Goal: Task Accomplishment & Management: Manage account settings

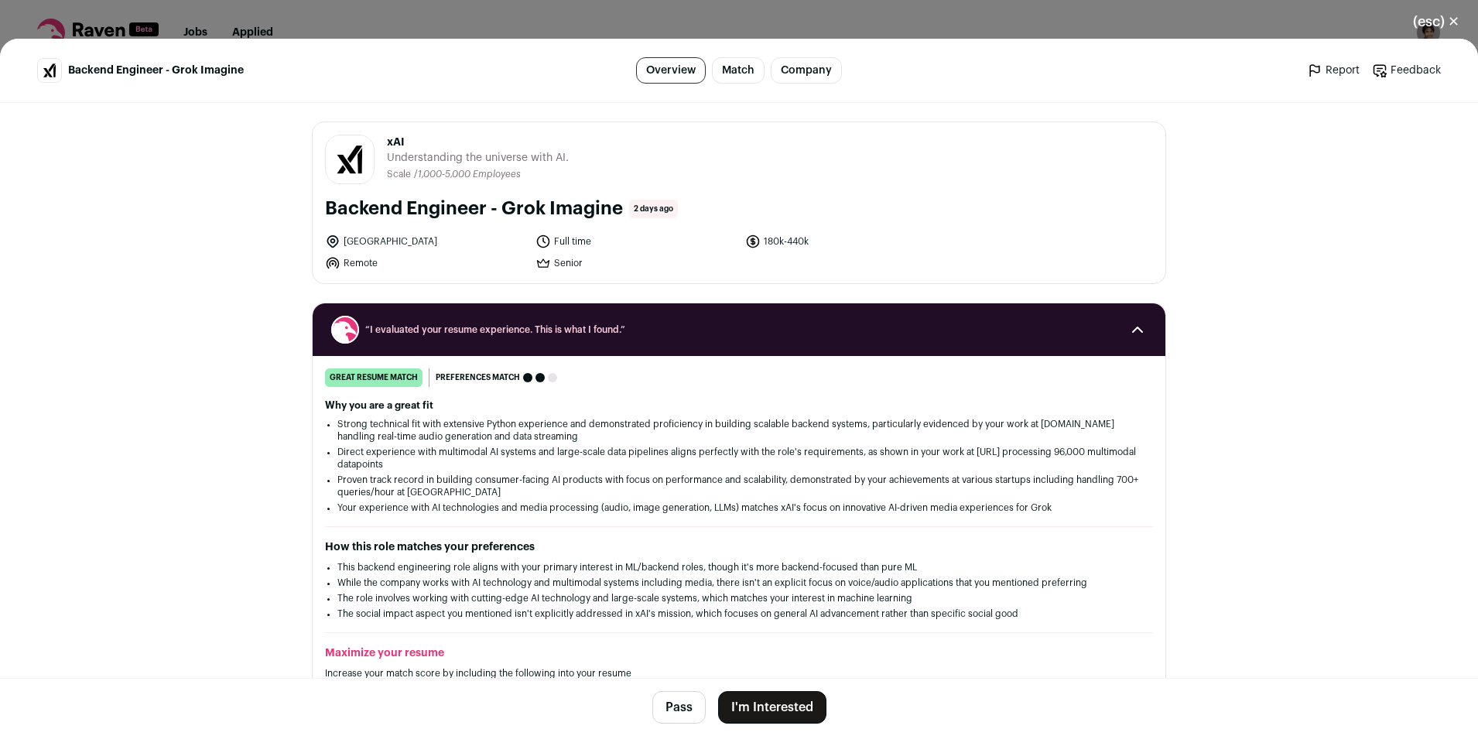
click at [796, 709] on button "I'm Interested" at bounding box center [772, 707] width 108 height 33
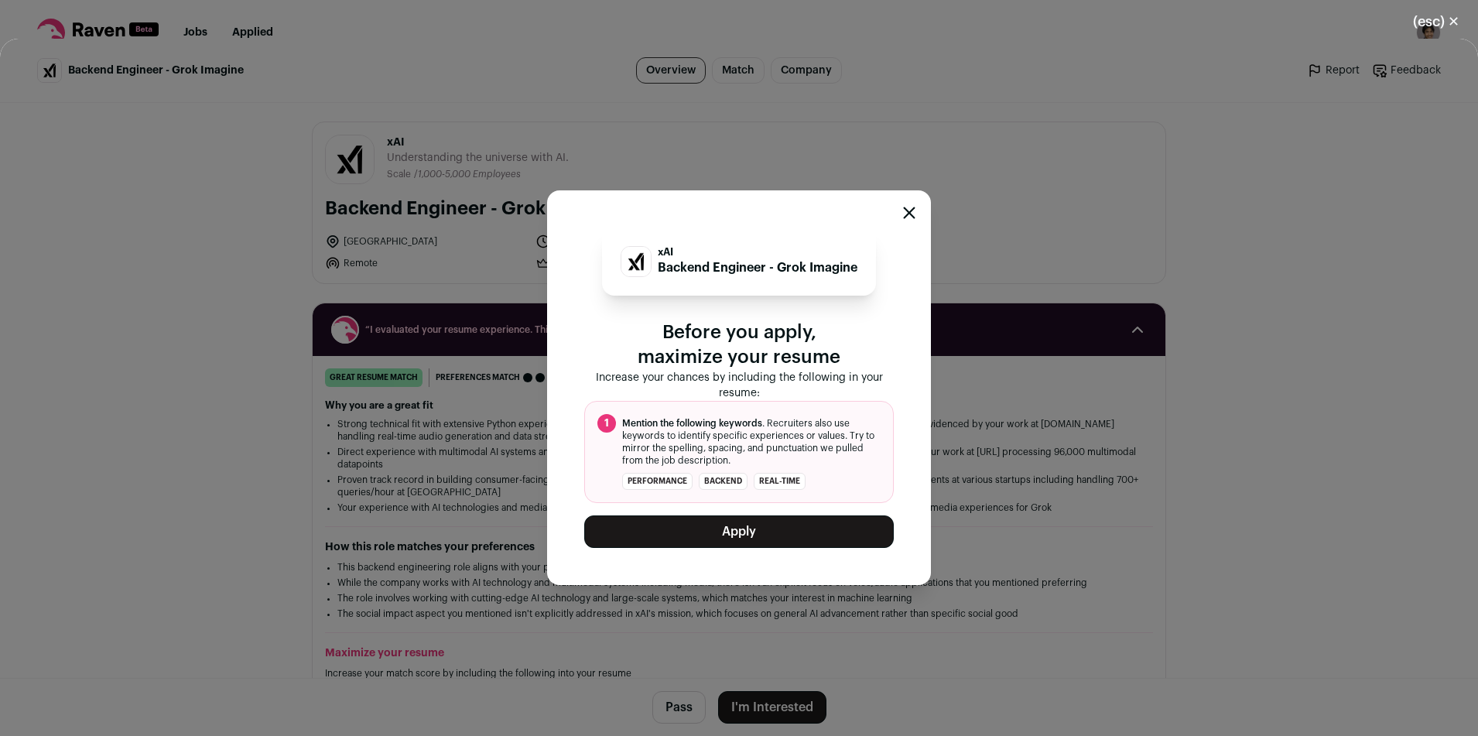
click at [720, 649] on div "xAI Backend Engineer - Grok Imagine Before you apply, maximize your resume Incr…" at bounding box center [739, 387] width 1478 height 697
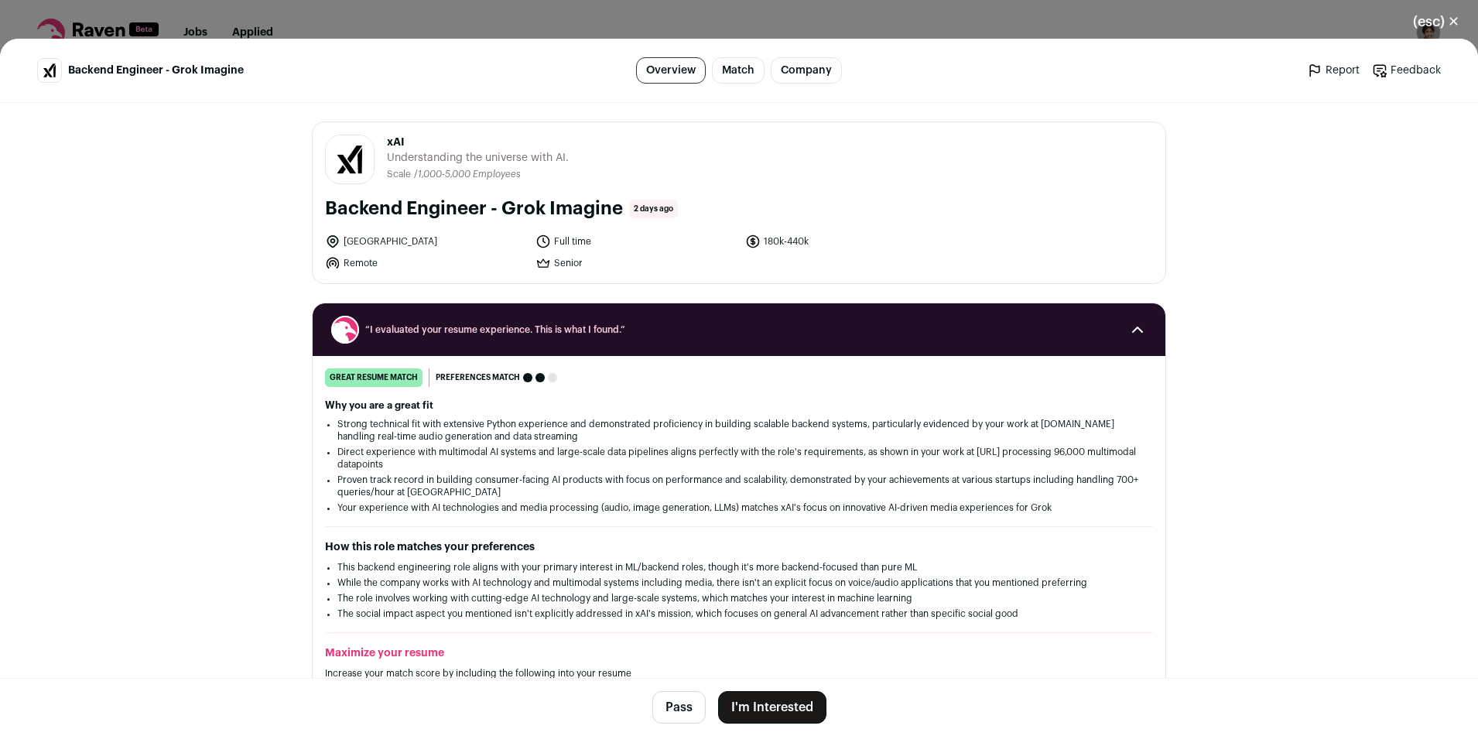
click at [779, 697] on button "I'm Interested" at bounding box center [772, 707] width 108 height 33
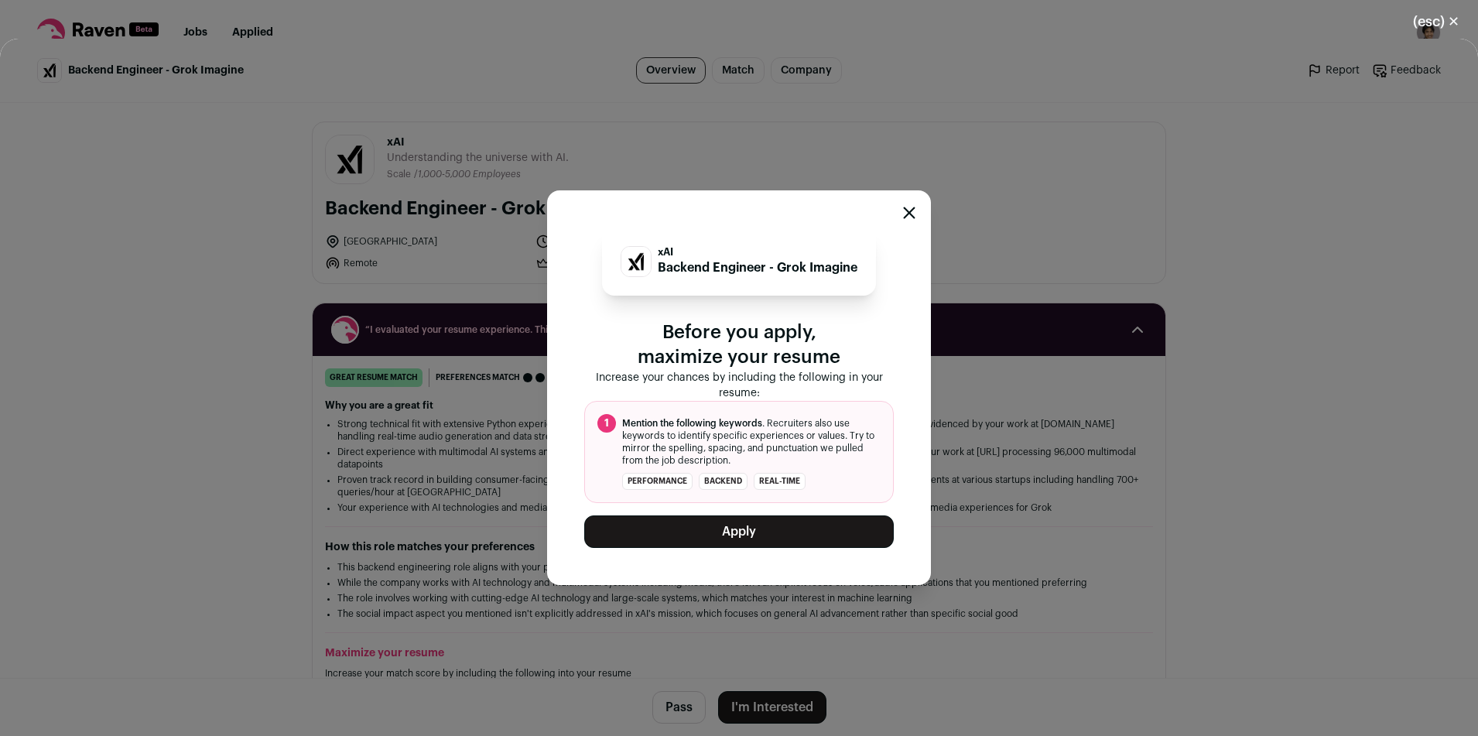
click at [731, 538] on button "Apply" at bounding box center [739, 531] width 310 height 33
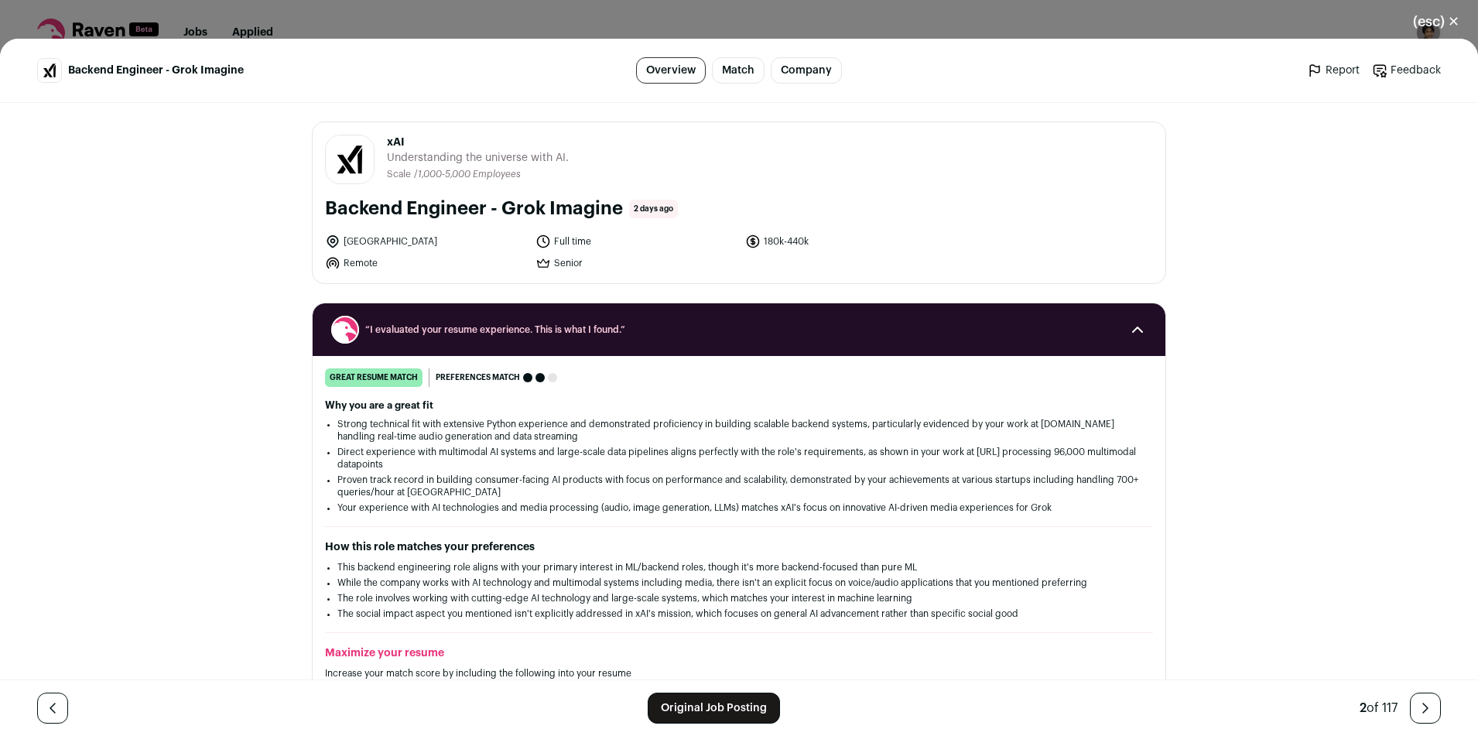
click at [208, 26] on div "(esc) ✕ Backend Engineer - Grok Imagine Overview Match Company Report Feedback …" at bounding box center [739, 368] width 1478 height 736
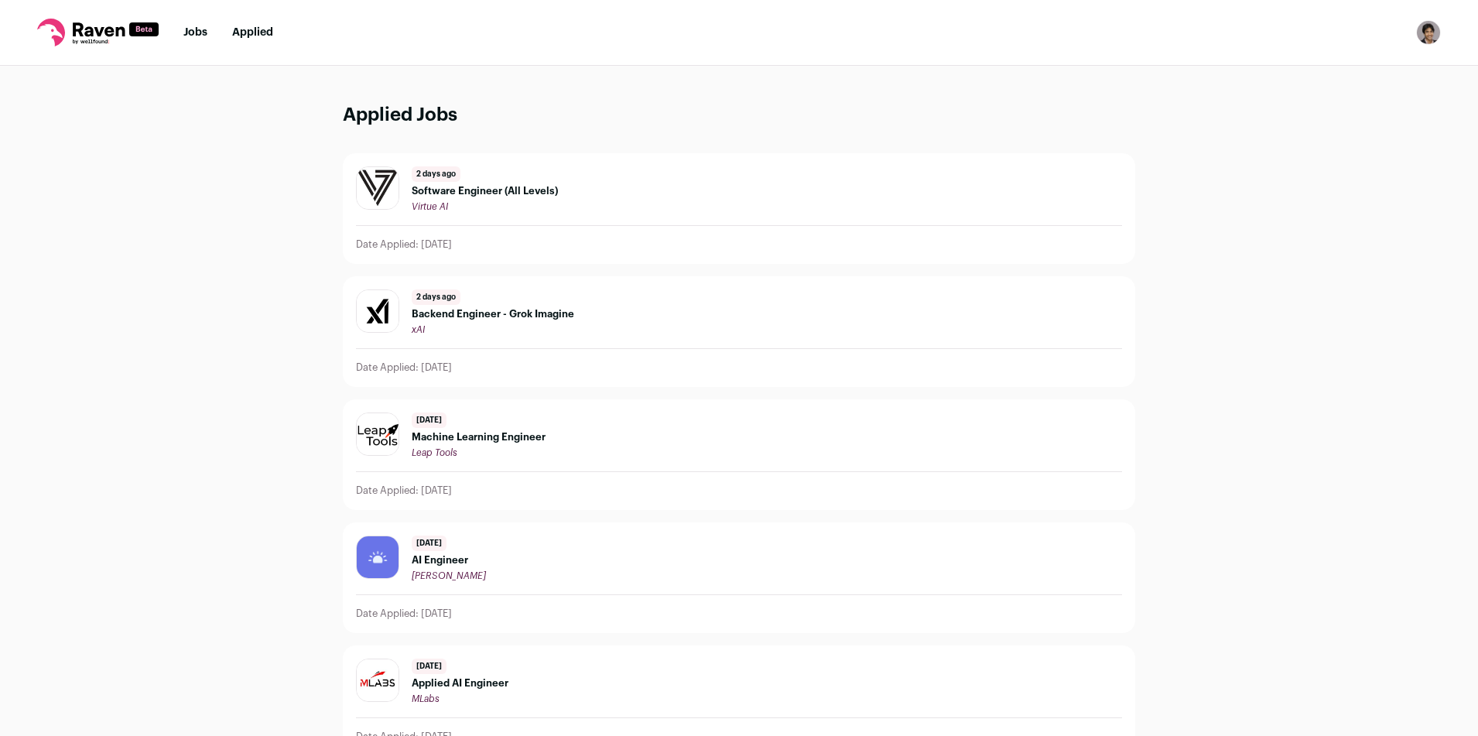
click at [429, 194] on span "Software Engineer (All Levels)" at bounding box center [485, 191] width 146 height 12
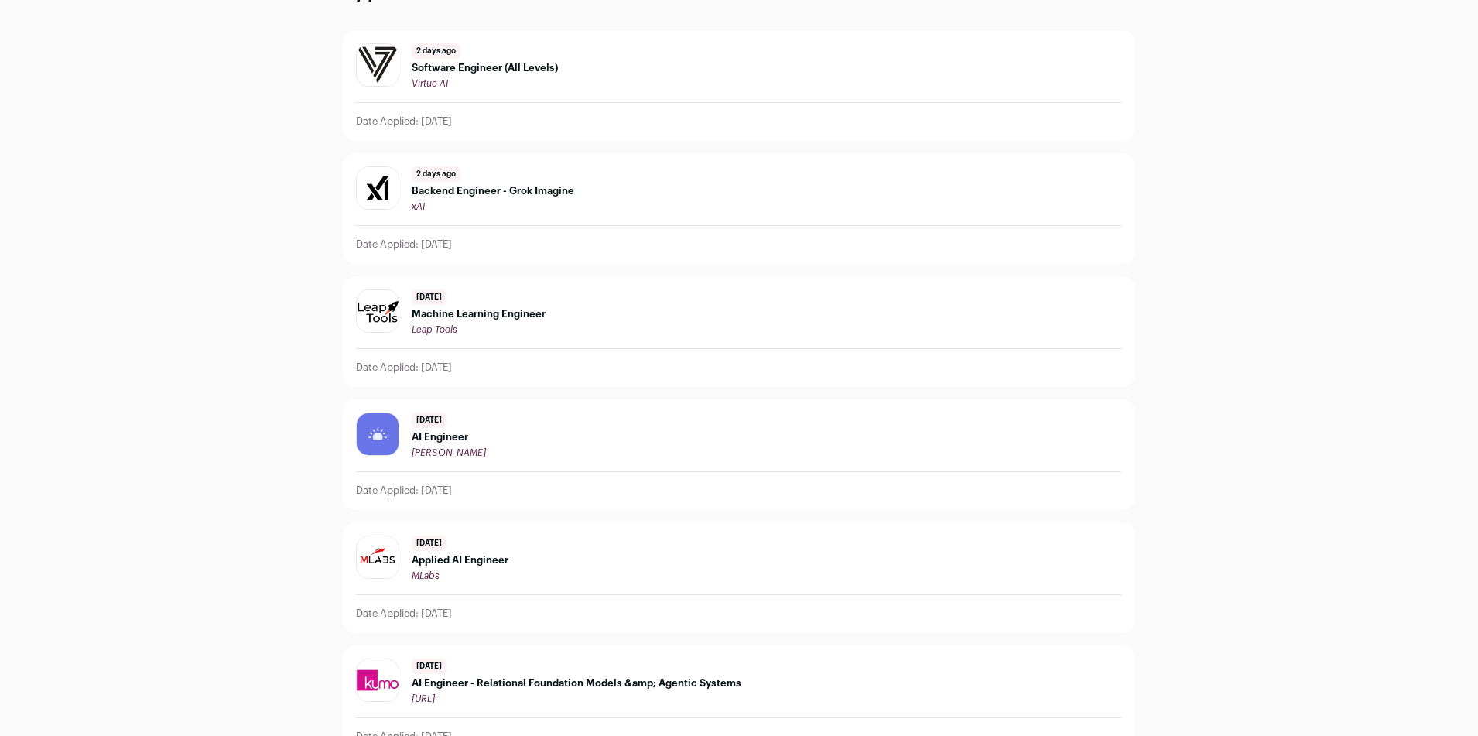
scroll to position [128, 0]
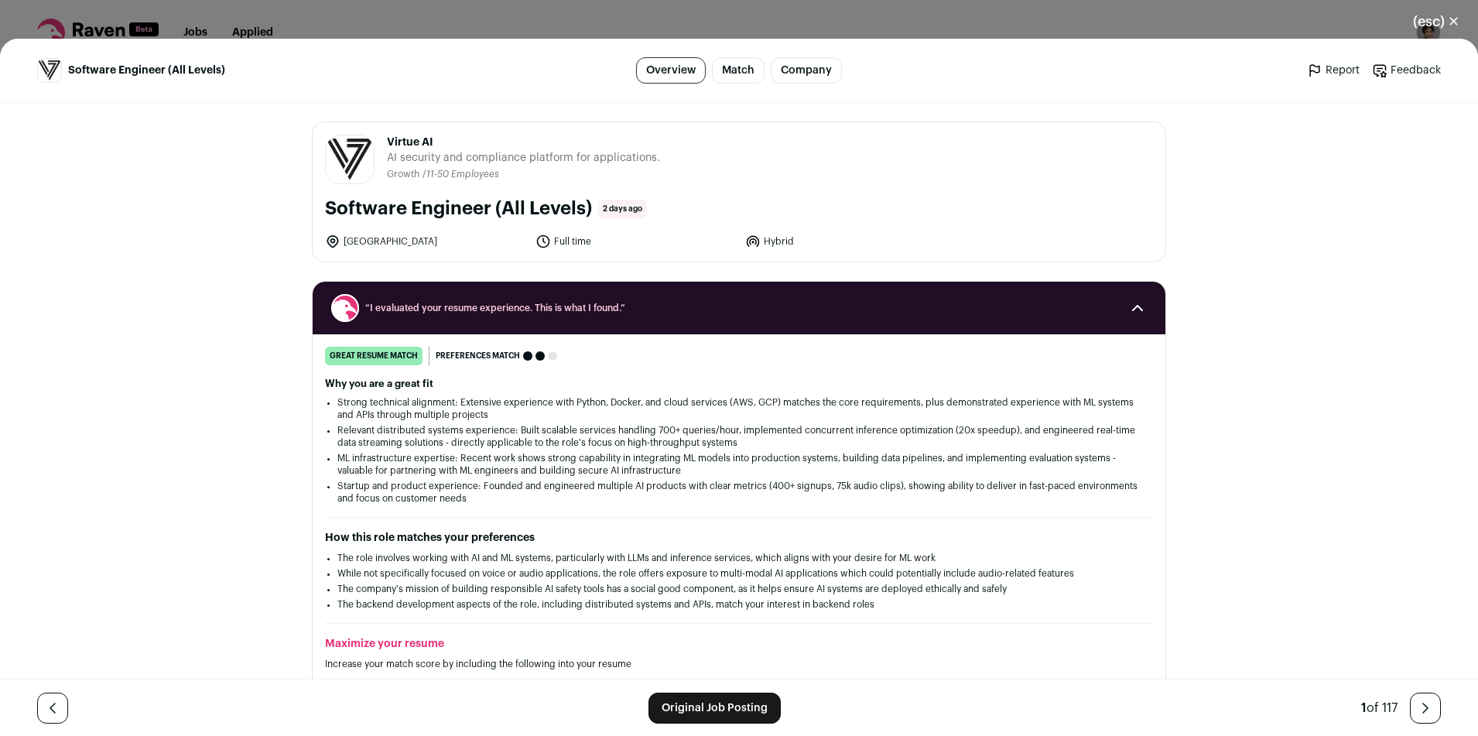
click at [690, 700] on link "Original Job Posting" at bounding box center [715, 708] width 132 height 31
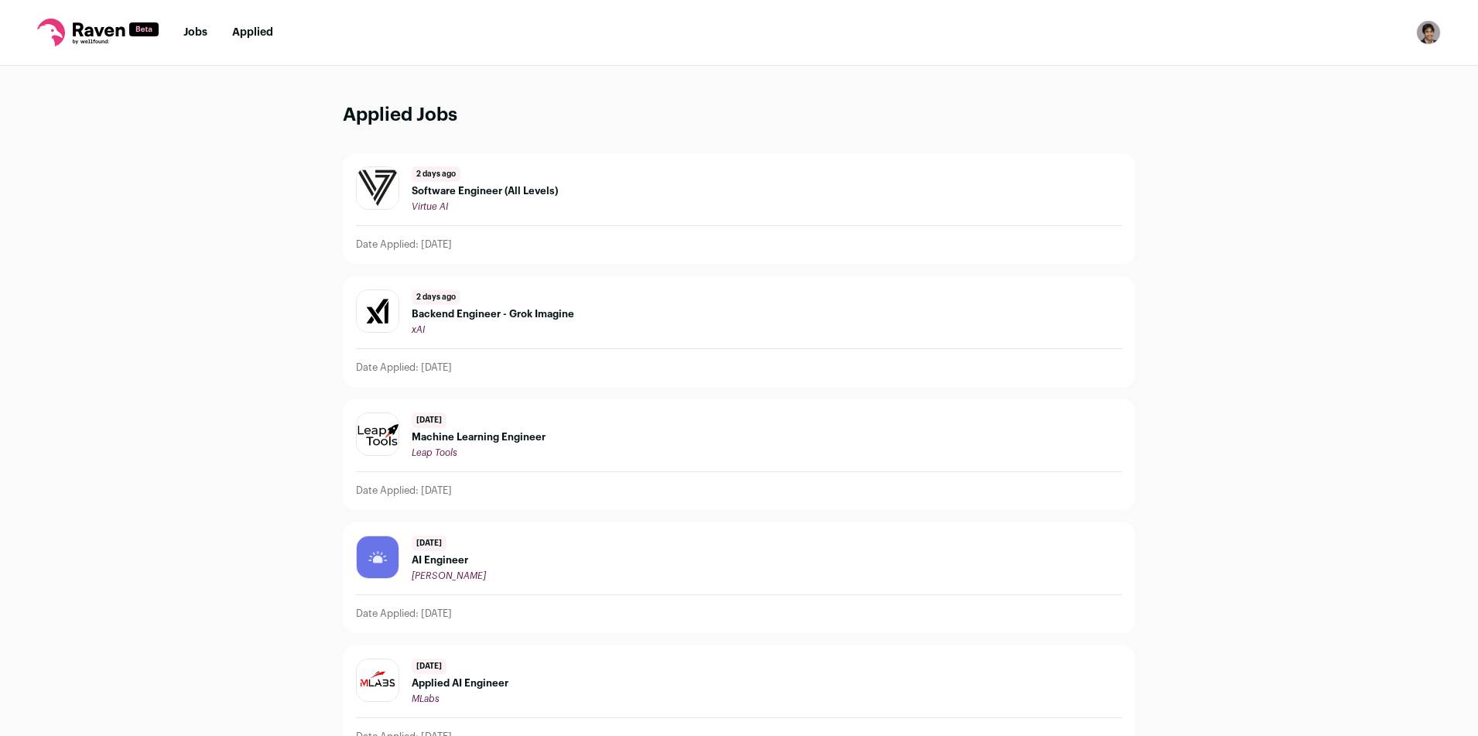
click at [494, 445] on div "13 days ago Machine Learning Engineer Leap Tools" at bounding box center [479, 436] width 134 height 46
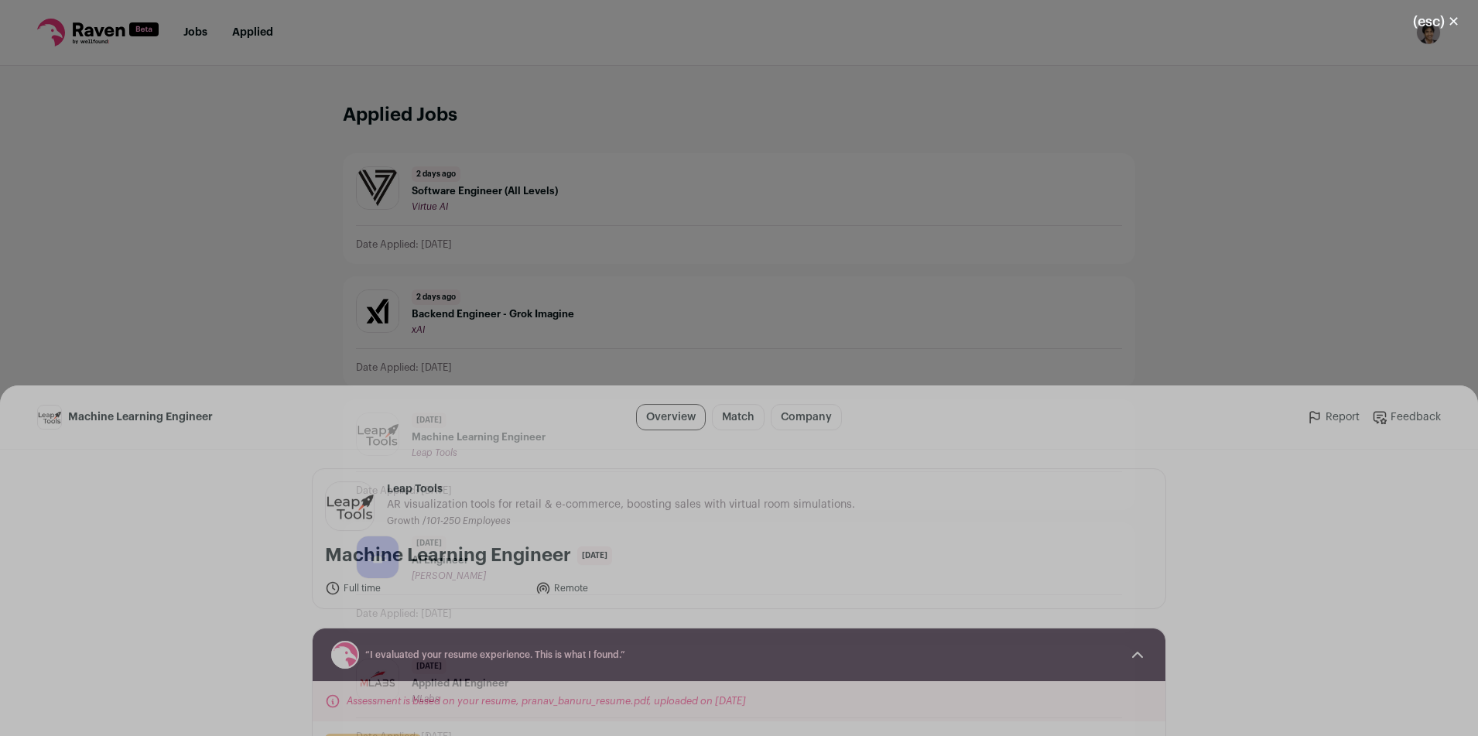
click at [377, 39] on header "Machine Learning Engineer Overview Match Company Report Feedback Report Feedback" at bounding box center [739, 71] width 1478 height 64
click at [488, 16] on div "(esc) ✕ Machine Learning Engineer Overview Match Company Report Feedback Report…" at bounding box center [739, 368] width 1478 height 736
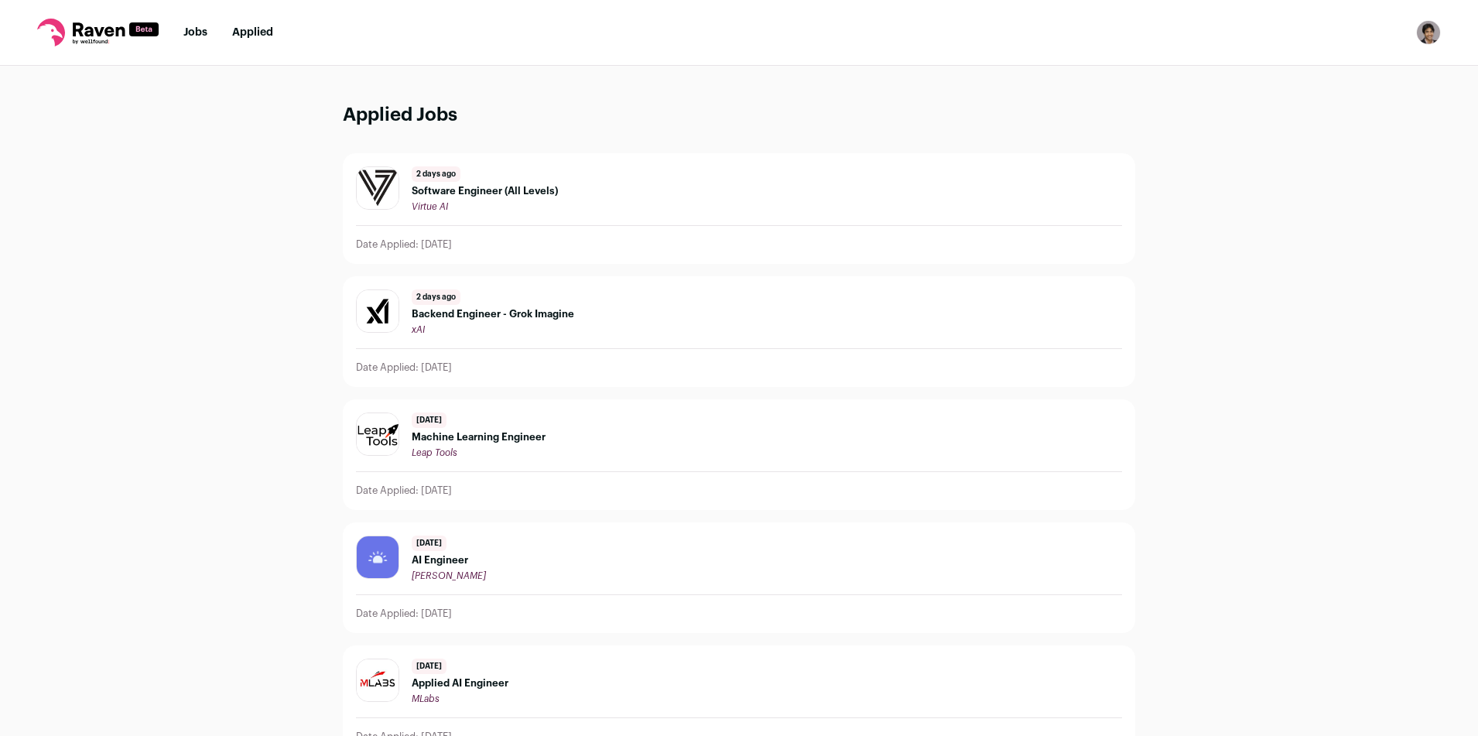
click at [491, 462] on div "13 days ago Machine Learning Engineer Leap Tools Date Applied: 2025/09/18" at bounding box center [739, 454] width 791 height 109
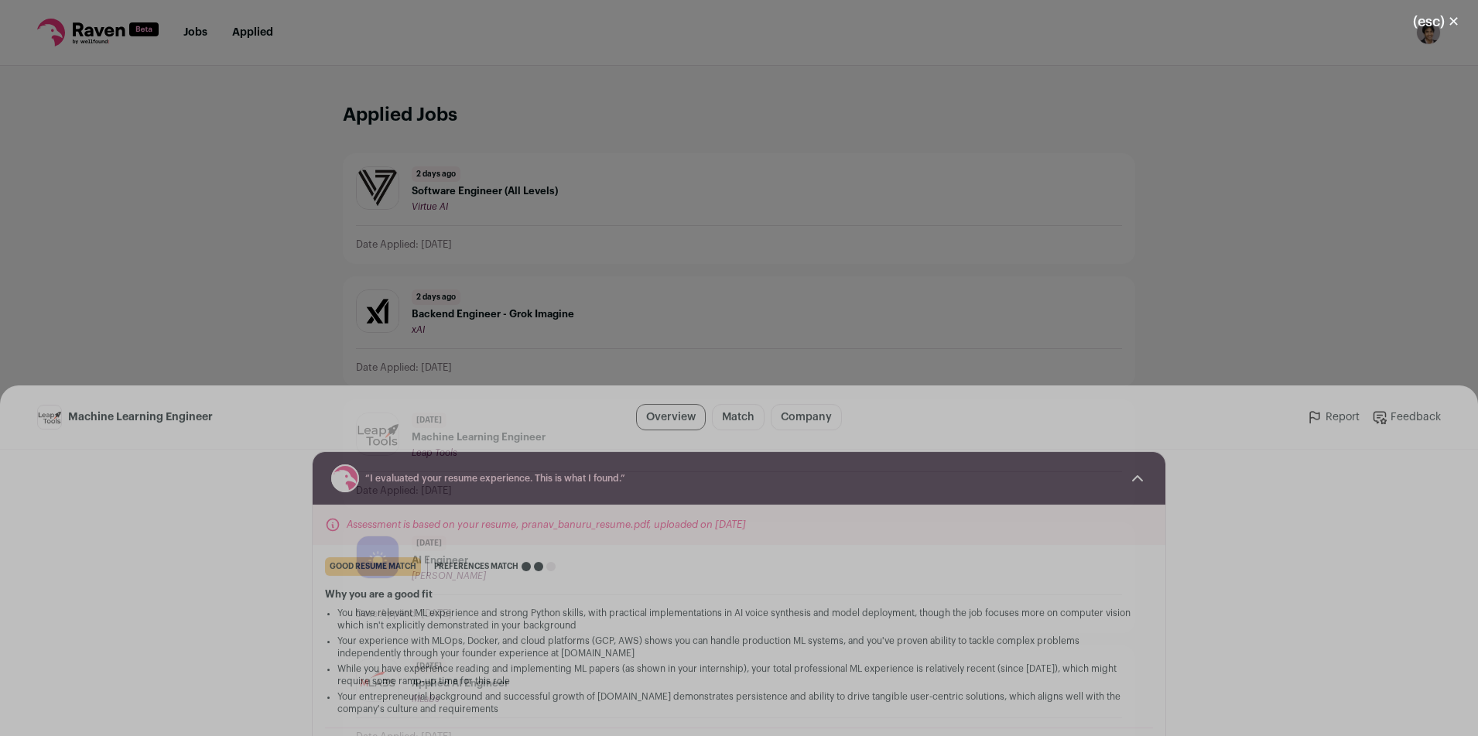
scroll to position [178, 0]
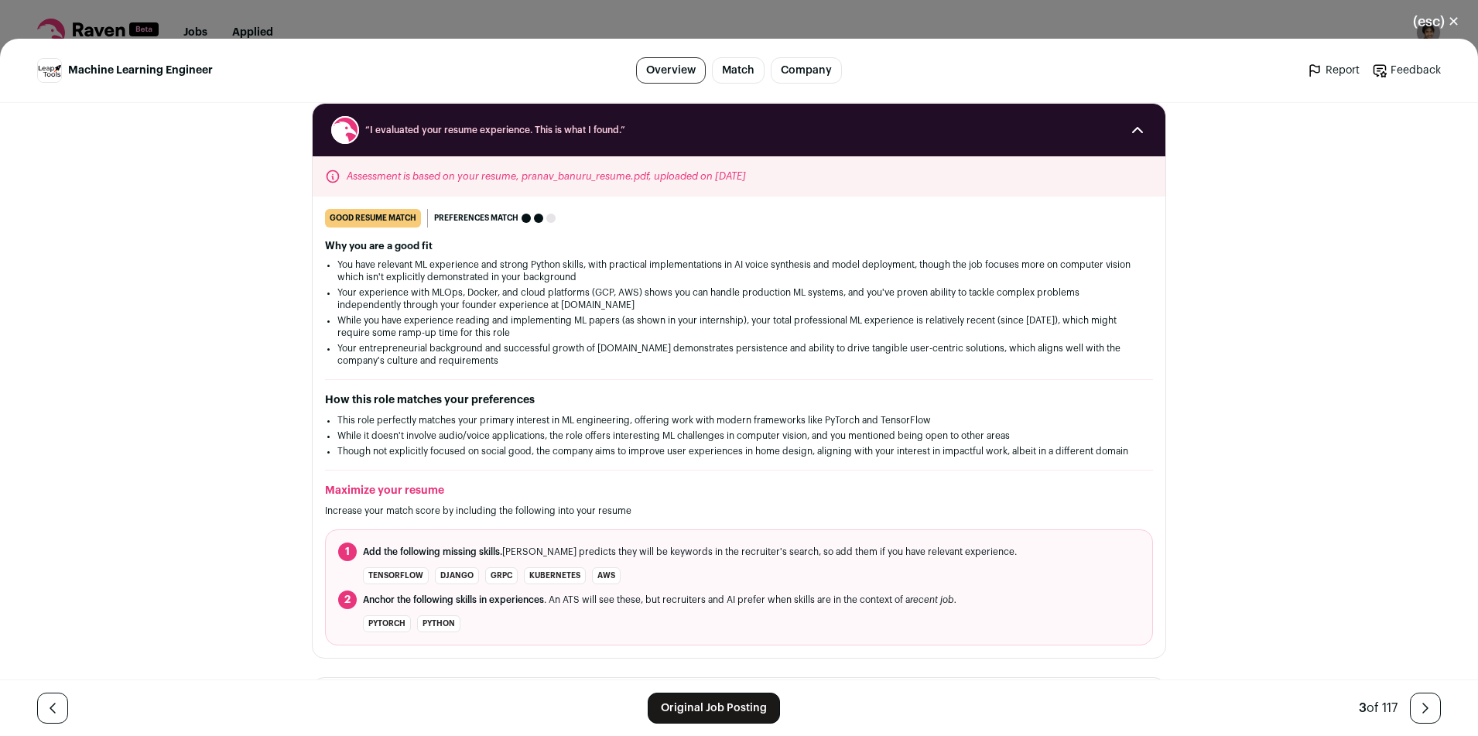
click at [660, 709] on link "Original Job Posting" at bounding box center [714, 708] width 132 height 31
click at [511, 19] on div "(esc) ✕ Machine Learning Engineer Overview Match Company Report Feedback Report…" at bounding box center [739, 368] width 1478 height 736
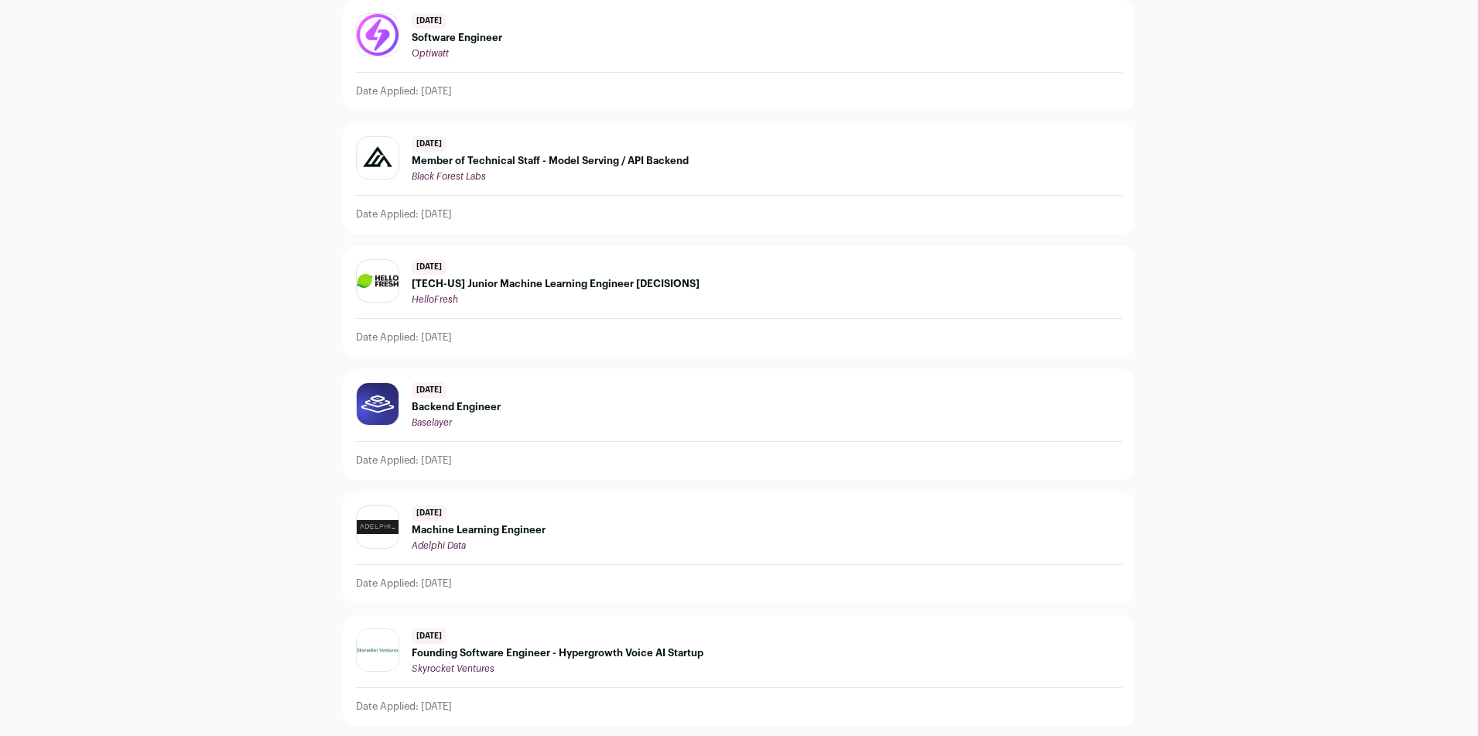
scroll to position [2613, 0]
click at [588, 180] on div "Black Forest Labs" at bounding box center [550, 178] width 277 height 12
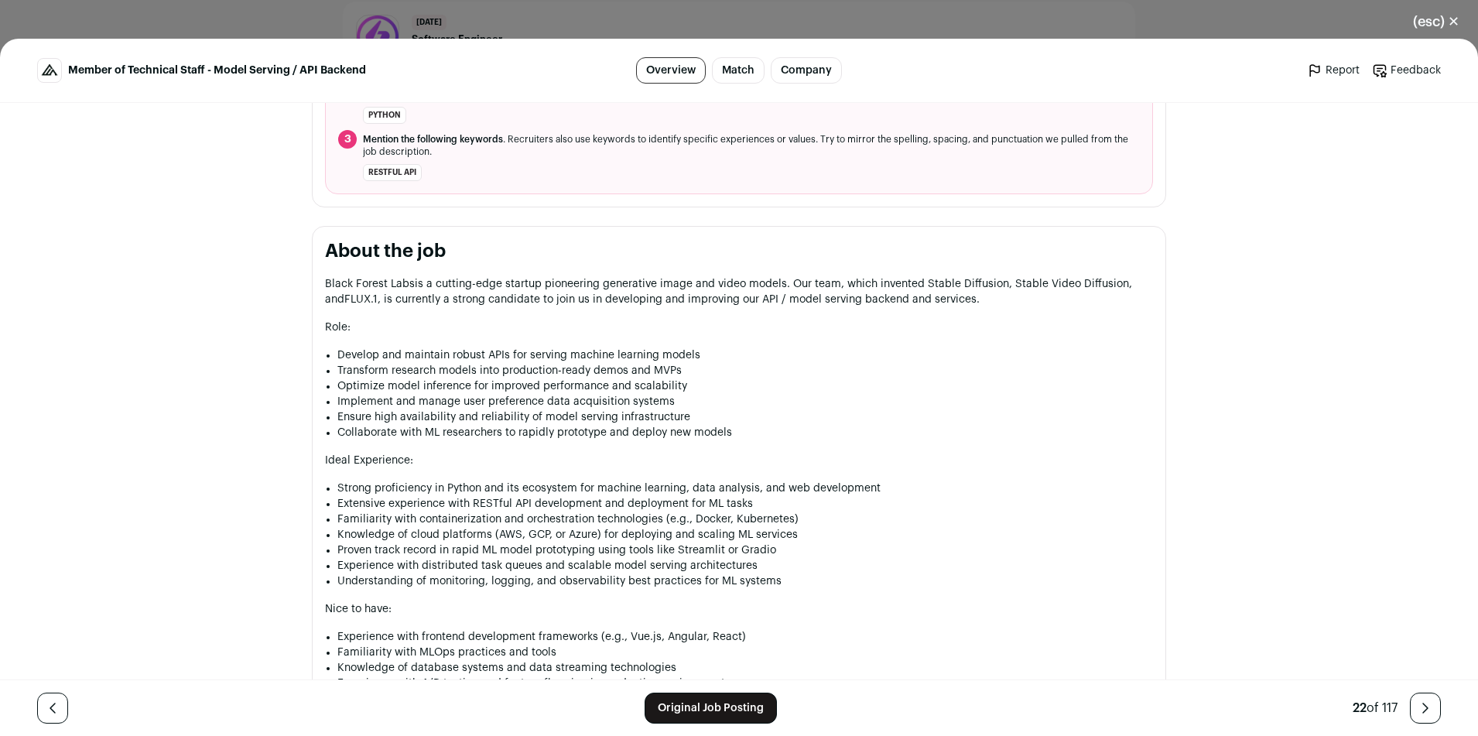
scroll to position [693, 0]
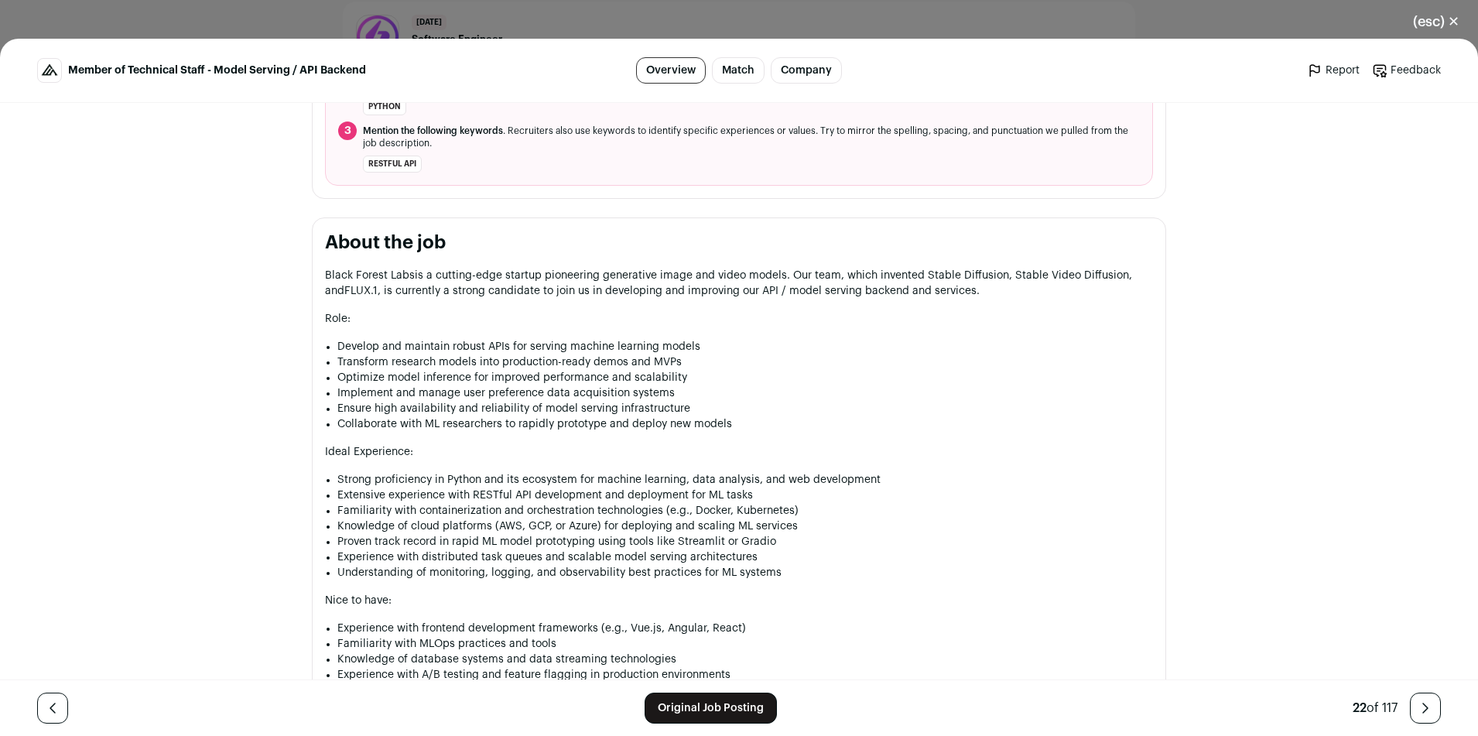
click at [717, 707] on link "Original Job Posting" at bounding box center [711, 708] width 132 height 31
click at [368, 9] on div "(esc) ✕ Member of Technical Staff - Model Serving / API Backend Overview Match …" at bounding box center [739, 368] width 1478 height 736
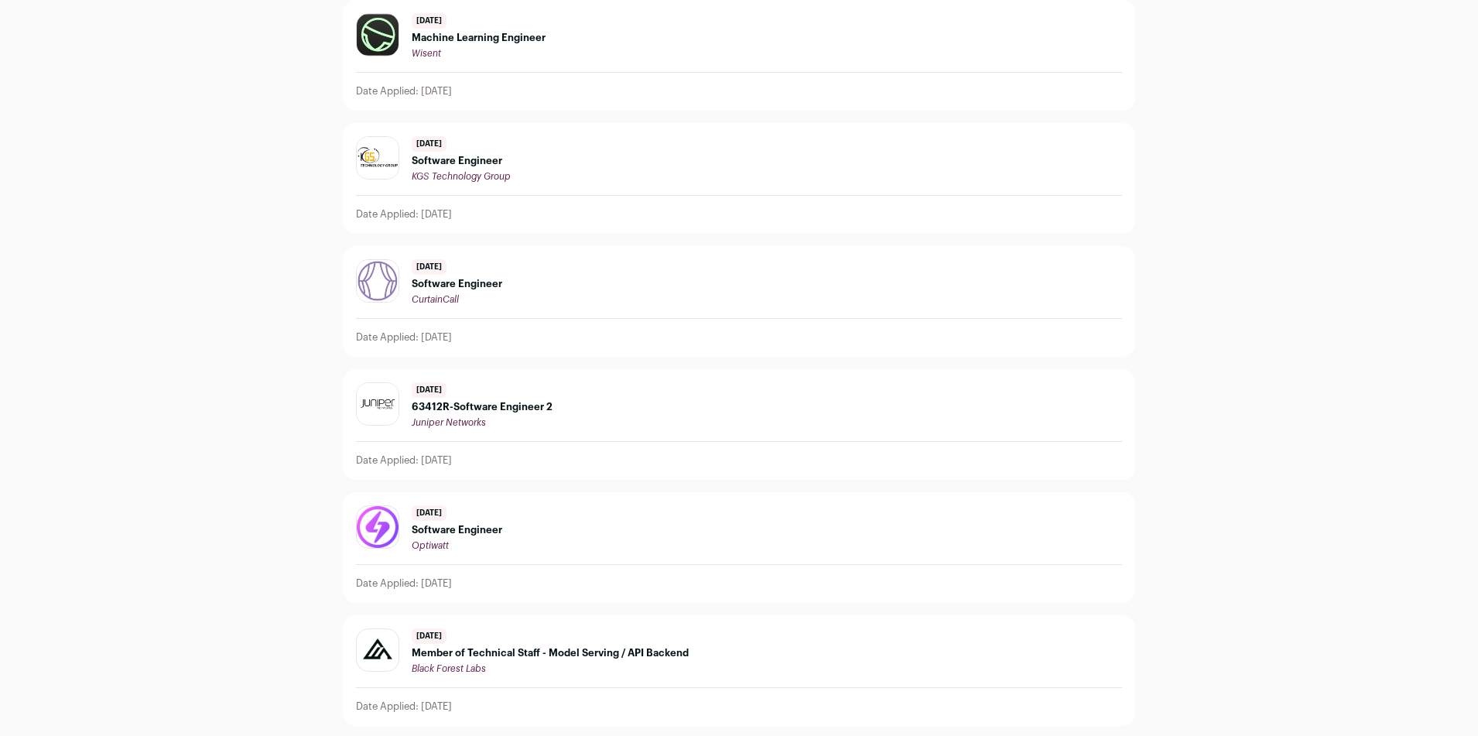
scroll to position [2015, 0]
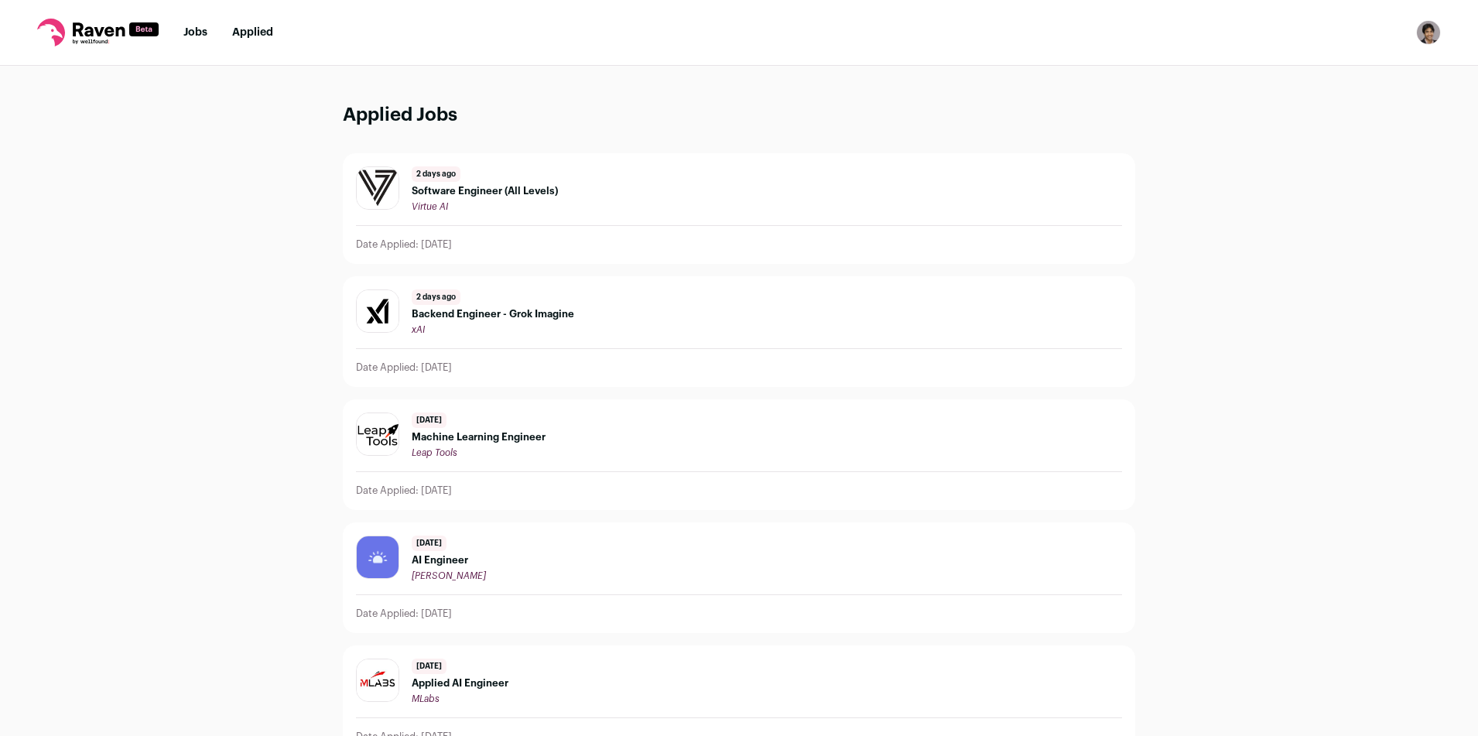
click at [195, 28] on link "Jobs" at bounding box center [195, 32] width 24 height 11
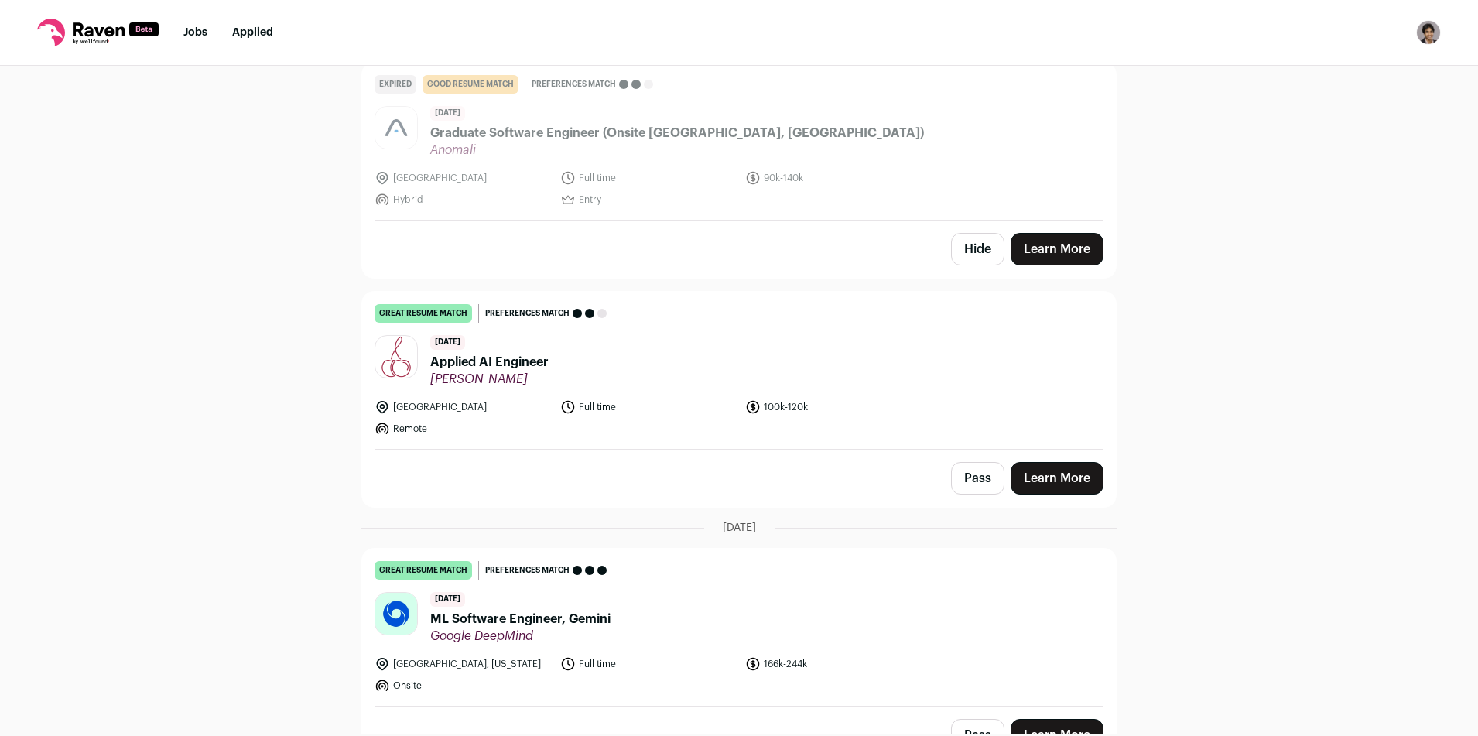
scroll to position [401, 0]
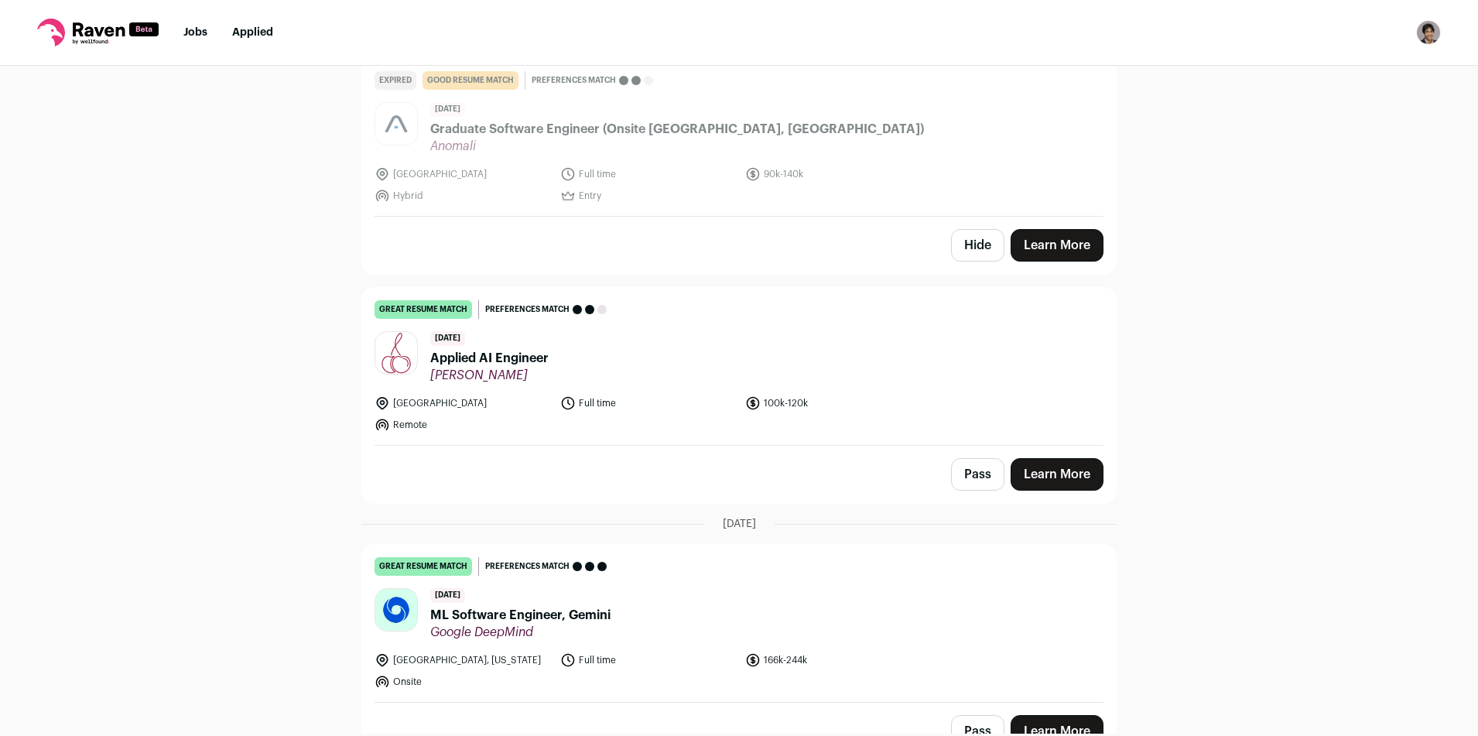
click at [587, 359] on header "3 days ago Applied AI Engineer Cherre" at bounding box center [739, 357] width 729 height 52
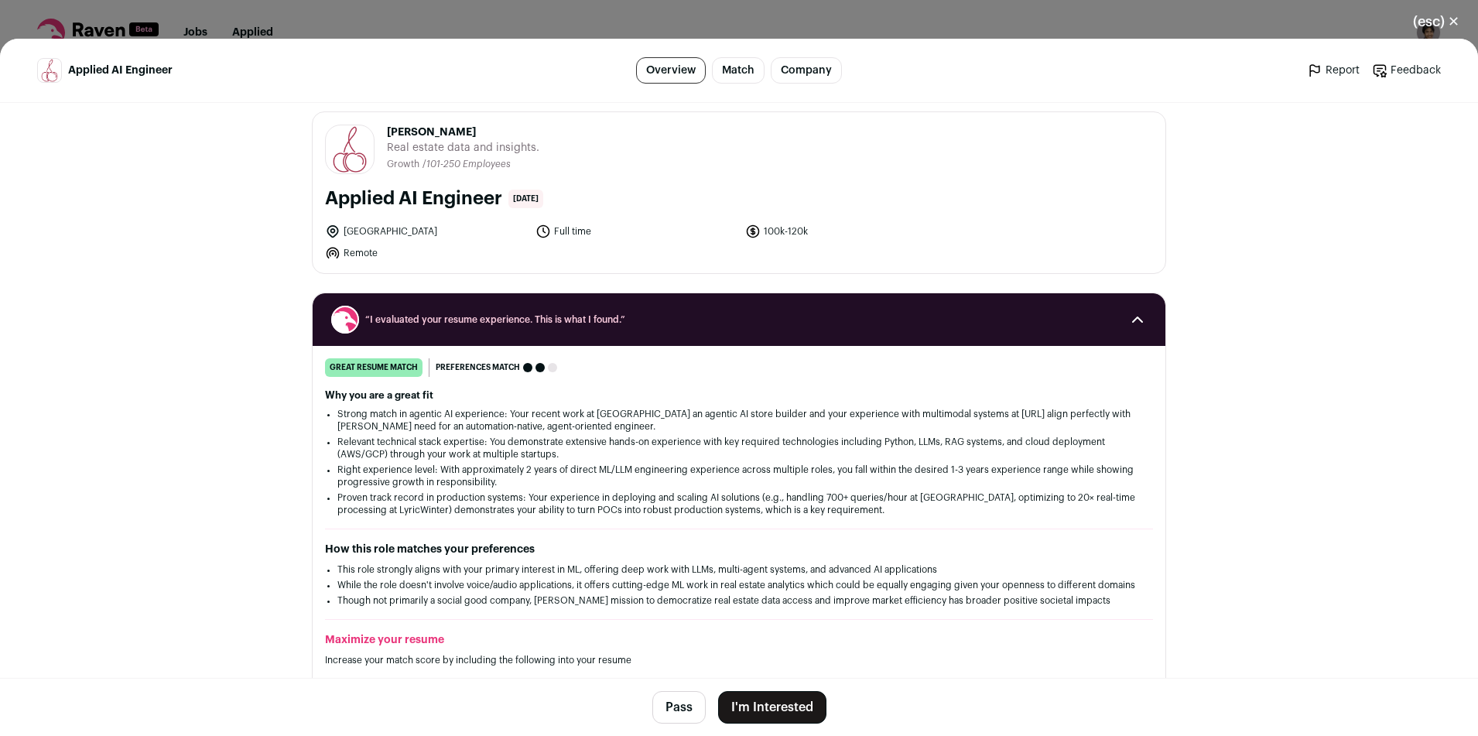
scroll to position [12, 0]
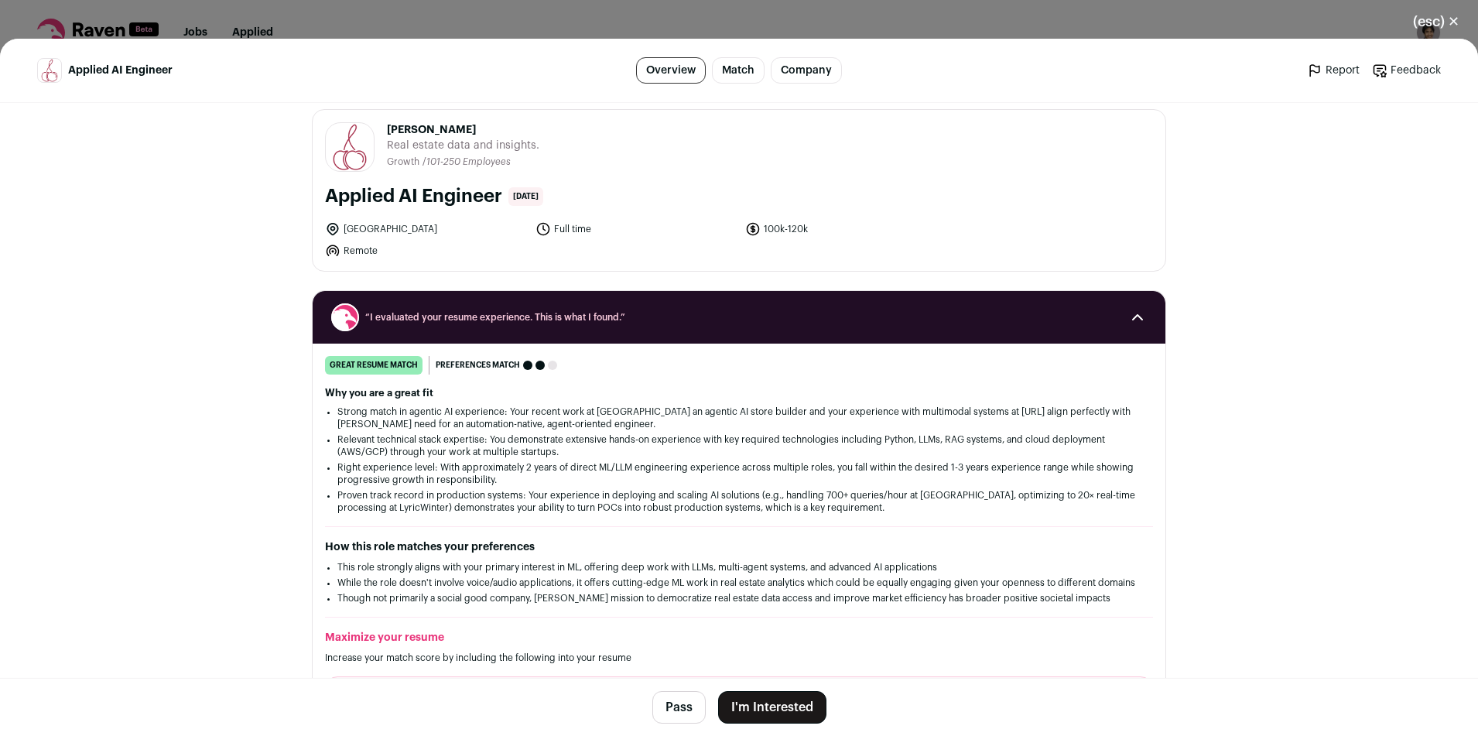
click at [785, 703] on button "I'm Interested" at bounding box center [772, 707] width 108 height 33
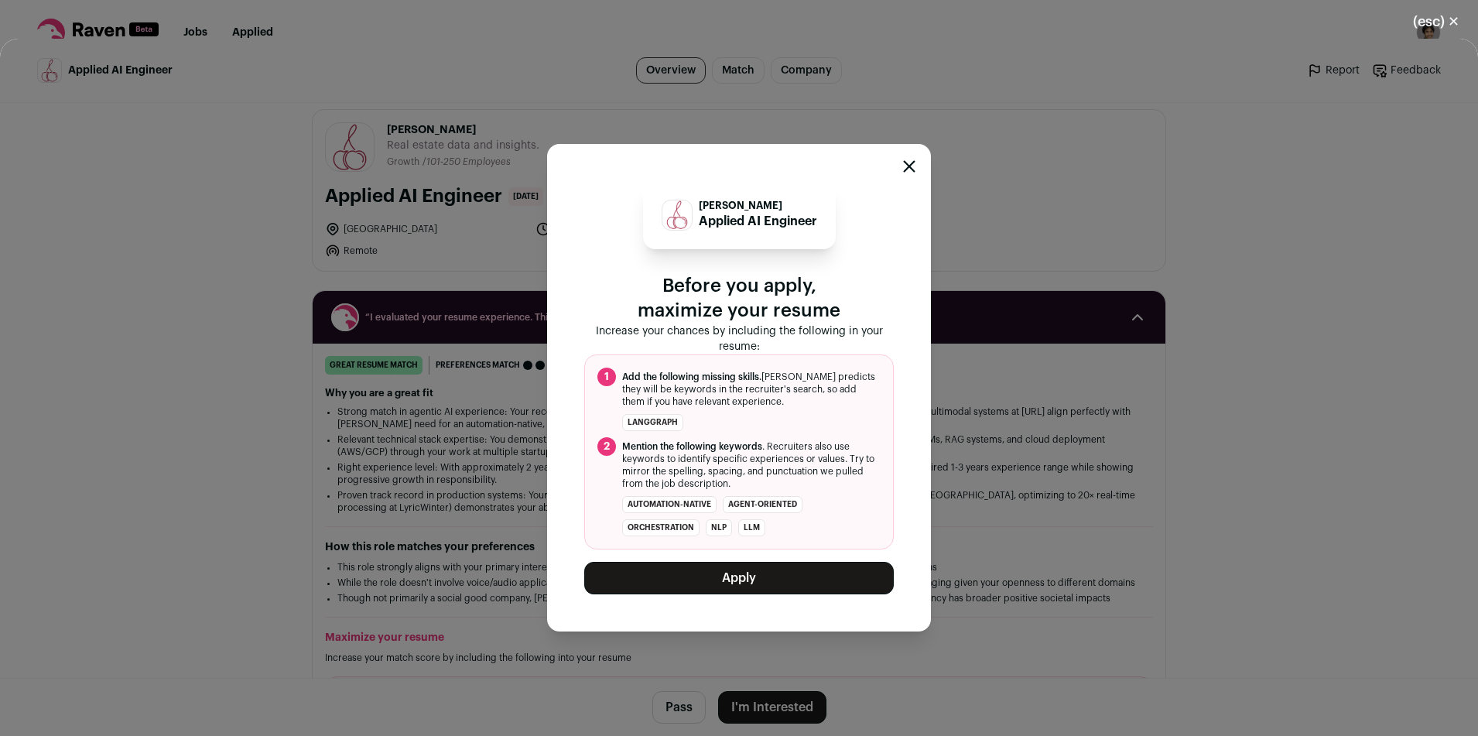
click at [790, 573] on button "Apply" at bounding box center [739, 578] width 310 height 33
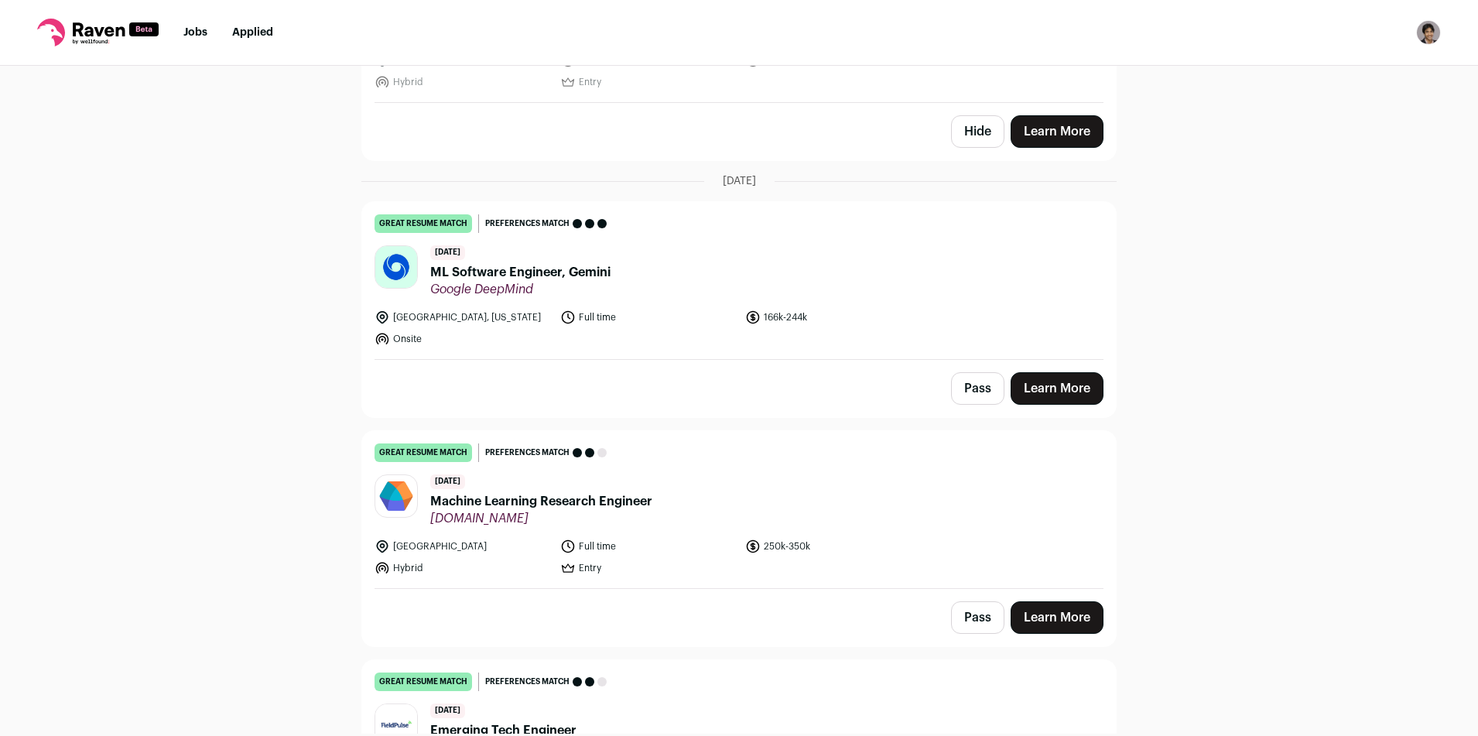
scroll to position [498, 0]
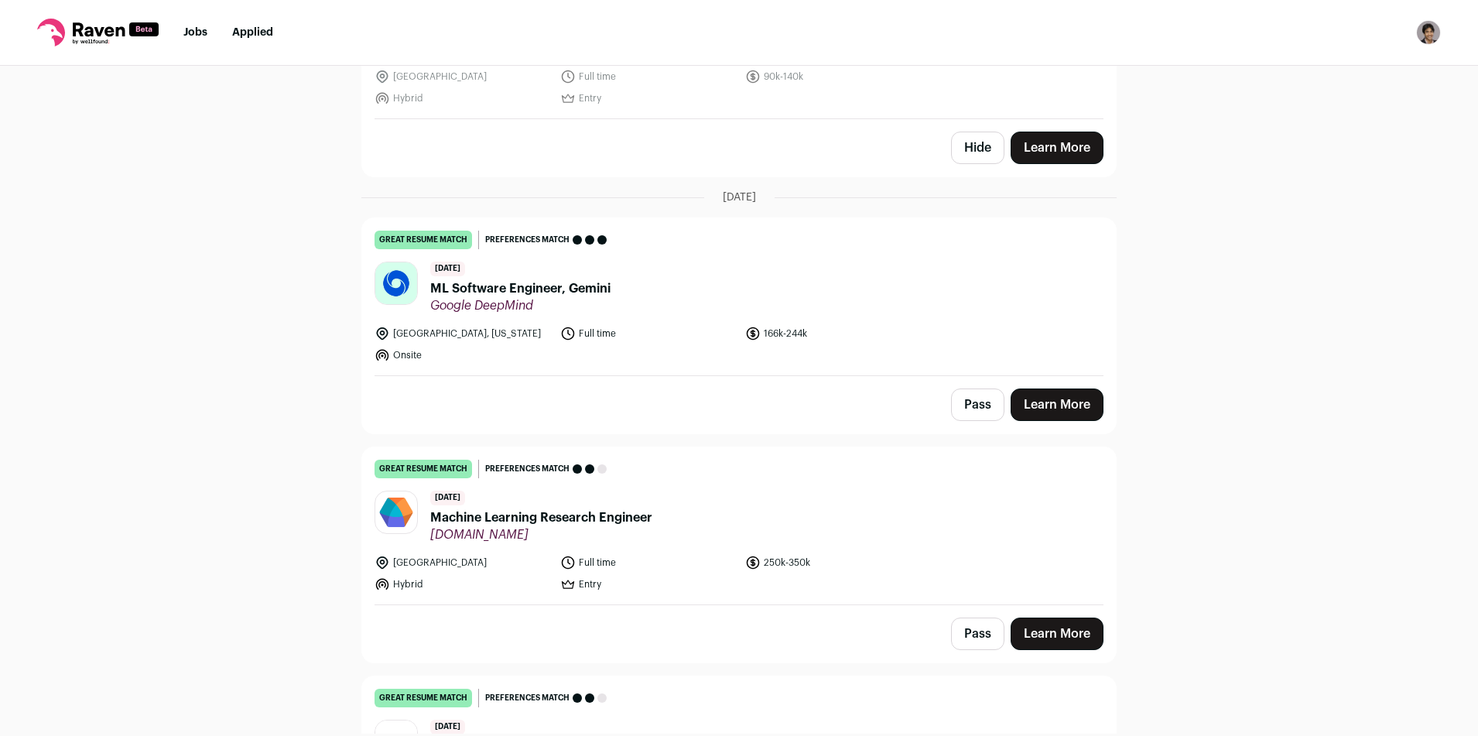
click at [607, 279] on span "ML Software Engineer, Gemini" at bounding box center [520, 288] width 180 height 19
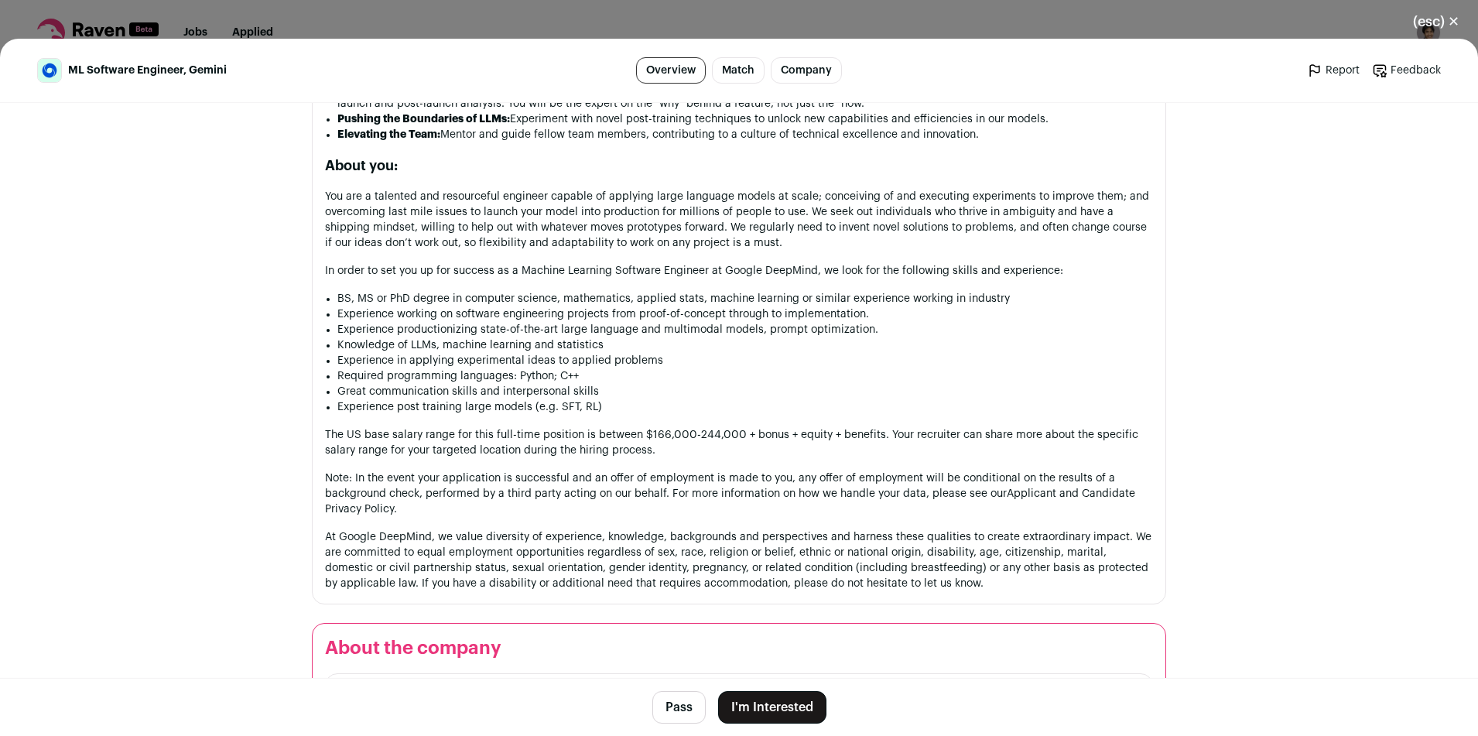
scroll to position [1211, 0]
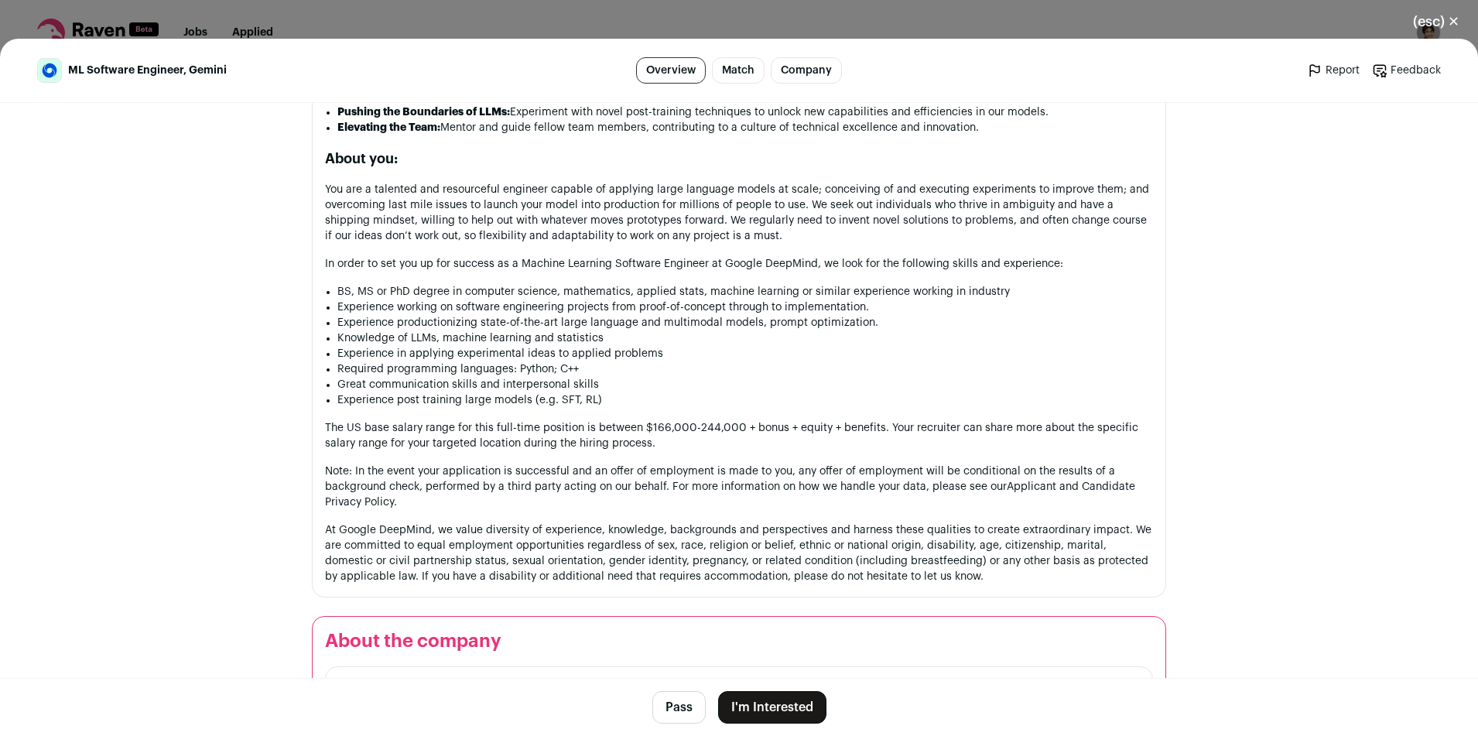
click at [793, 709] on button "I'm Interested" at bounding box center [772, 707] width 108 height 33
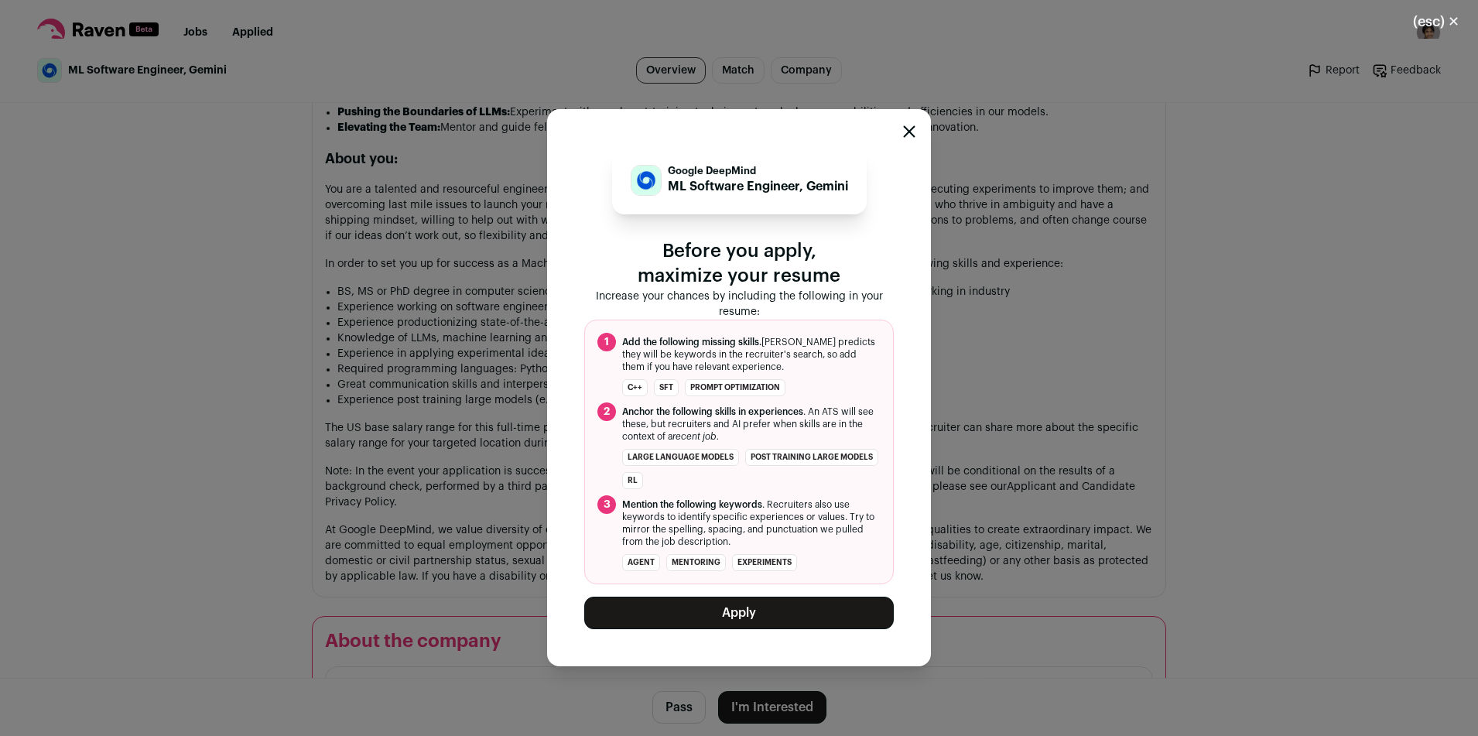
click at [768, 620] on button "Apply" at bounding box center [739, 613] width 310 height 33
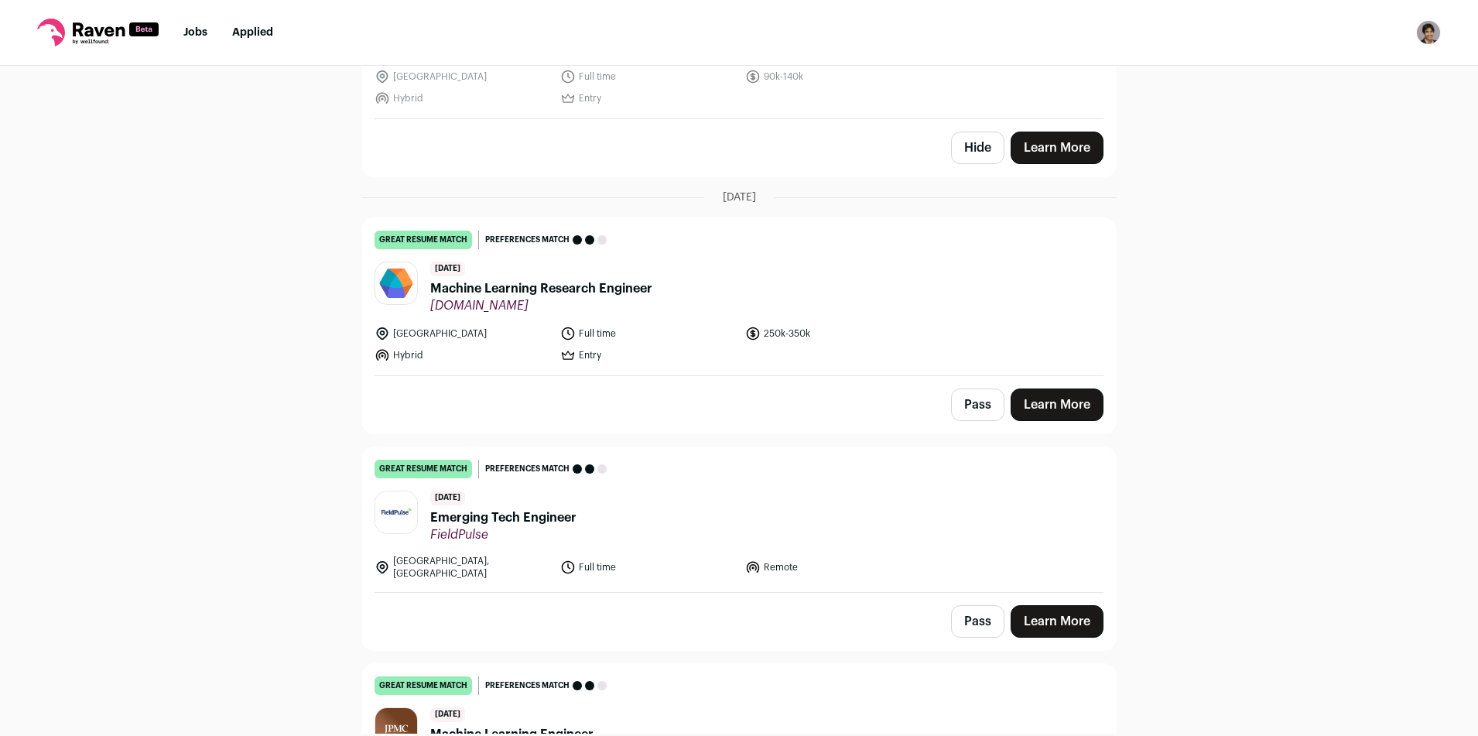
click at [803, 283] on header "4 days ago Machine Learning Research Engineer Prophecy.io" at bounding box center [739, 288] width 729 height 52
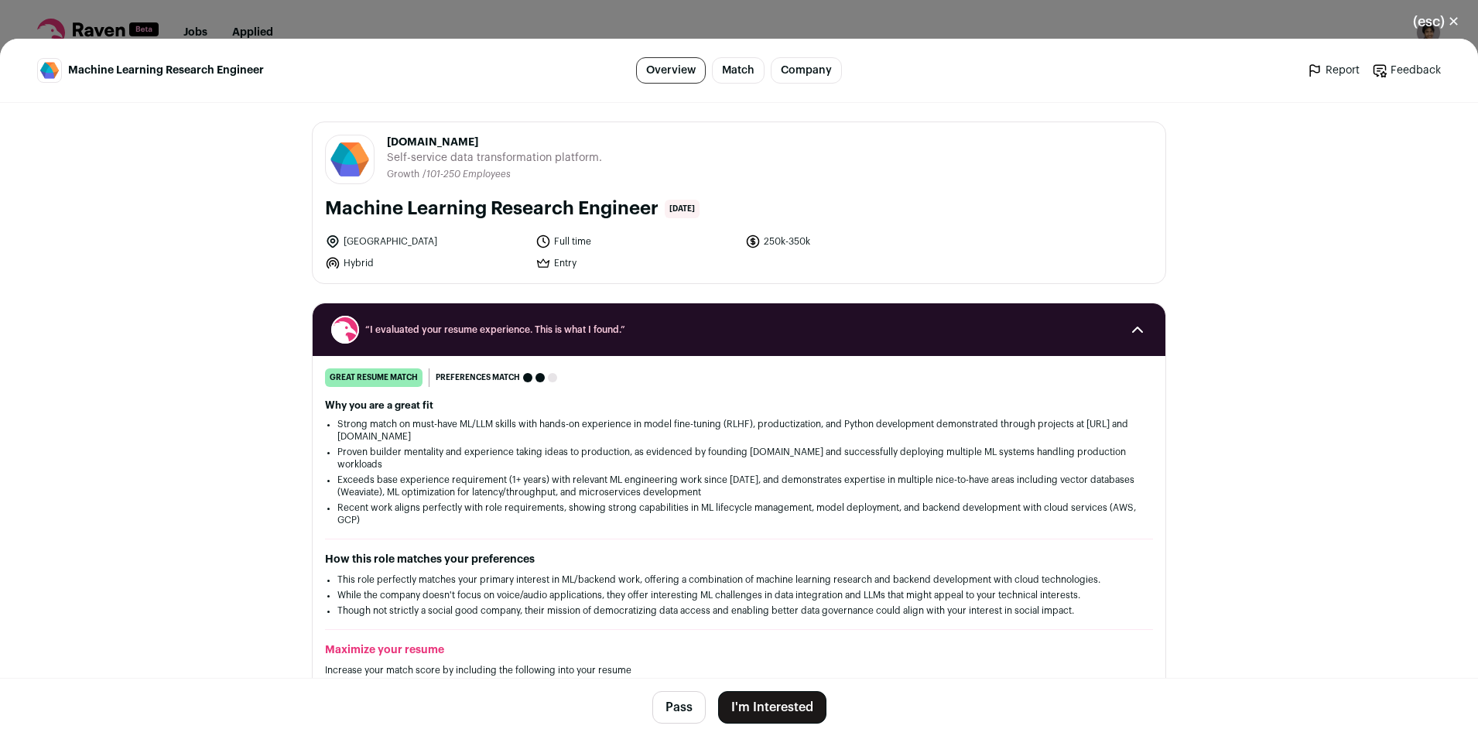
click at [766, 700] on button "I'm Interested" at bounding box center [772, 707] width 108 height 33
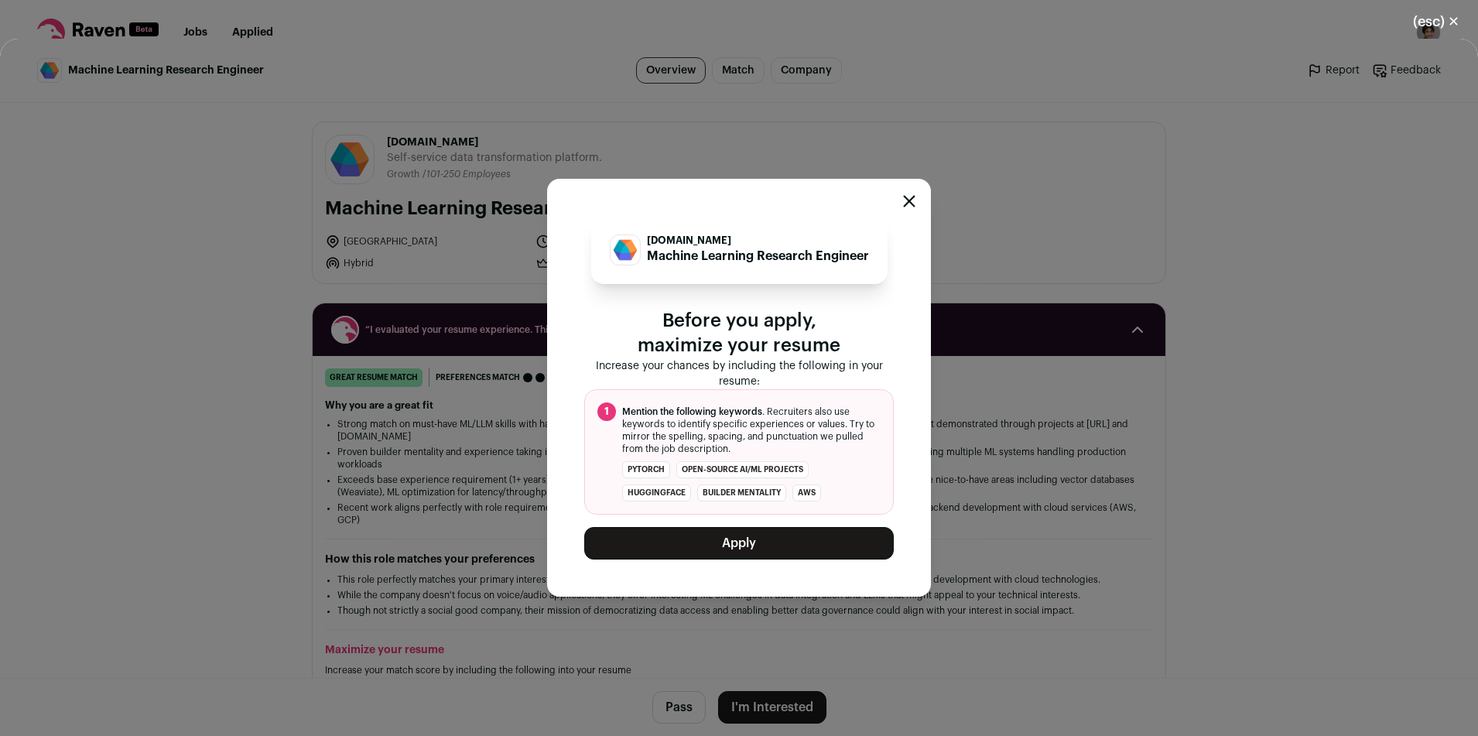
click at [731, 534] on button "Apply" at bounding box center [739, 543] width 310 height 33
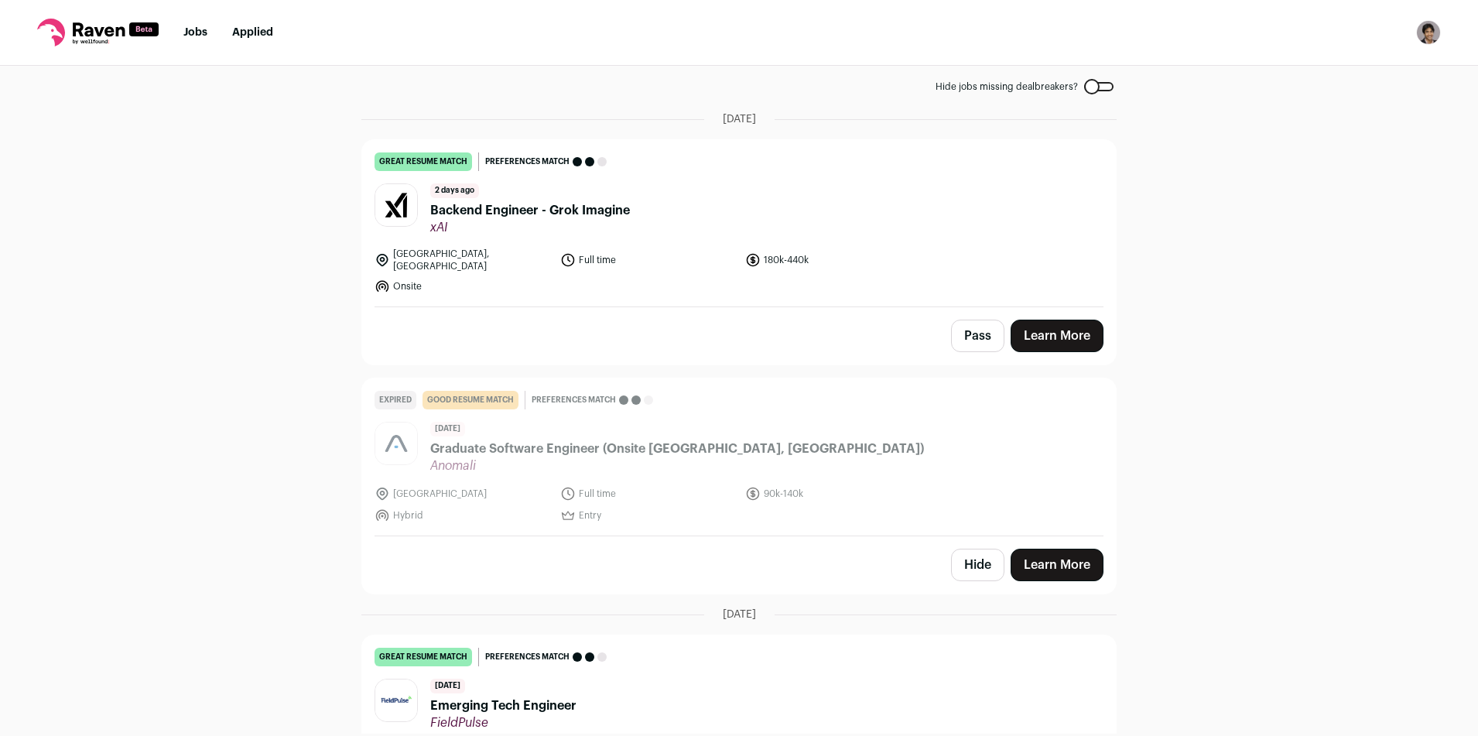
scroll to position [0, 0]
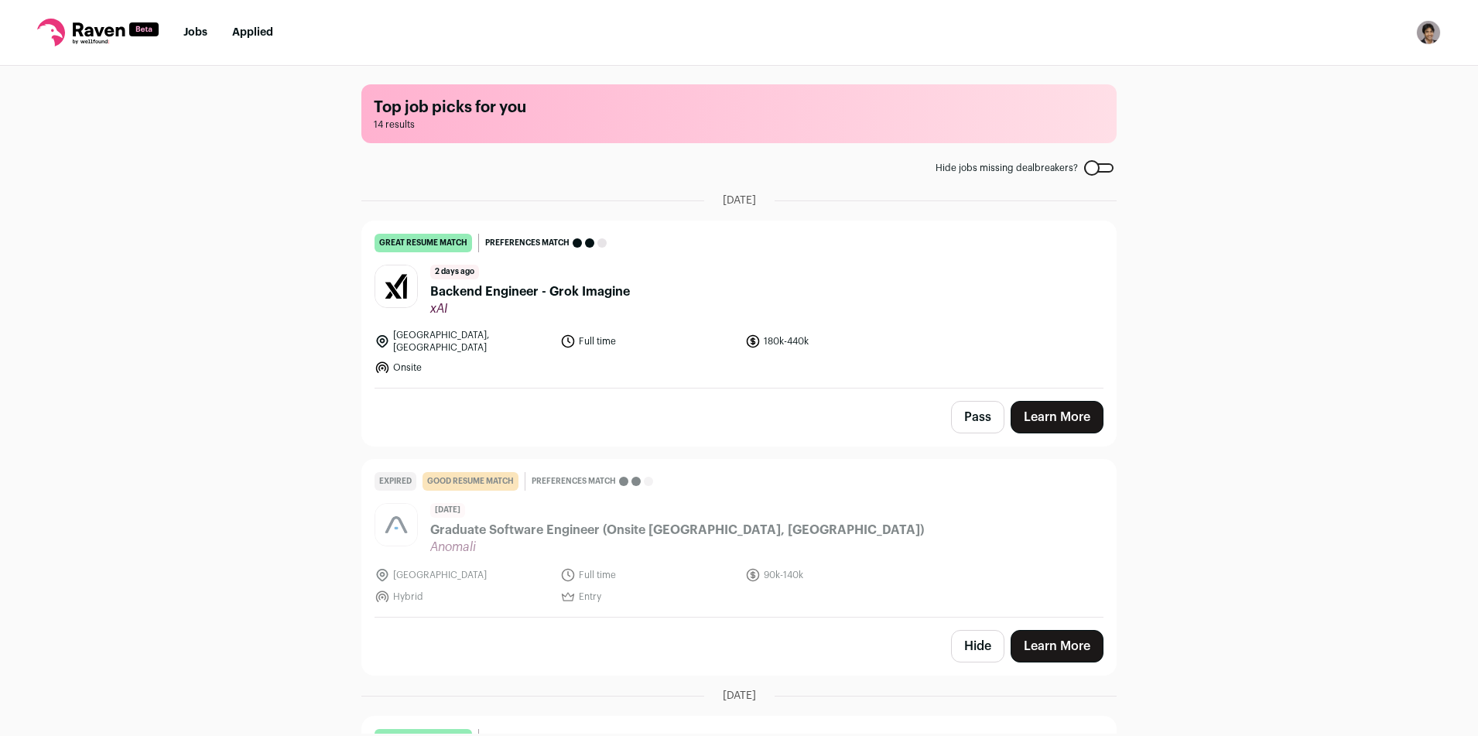
click at [193, 35] on link "Jobs" at bounding box center [195, 32] width 24 height 11
click at [190, 27] on link "Jobs" at bounding box center [195, 32] width 24 height 11
click at [193, 35] on link "Jobs" at bounding box center [195, 32] width 24 height 11
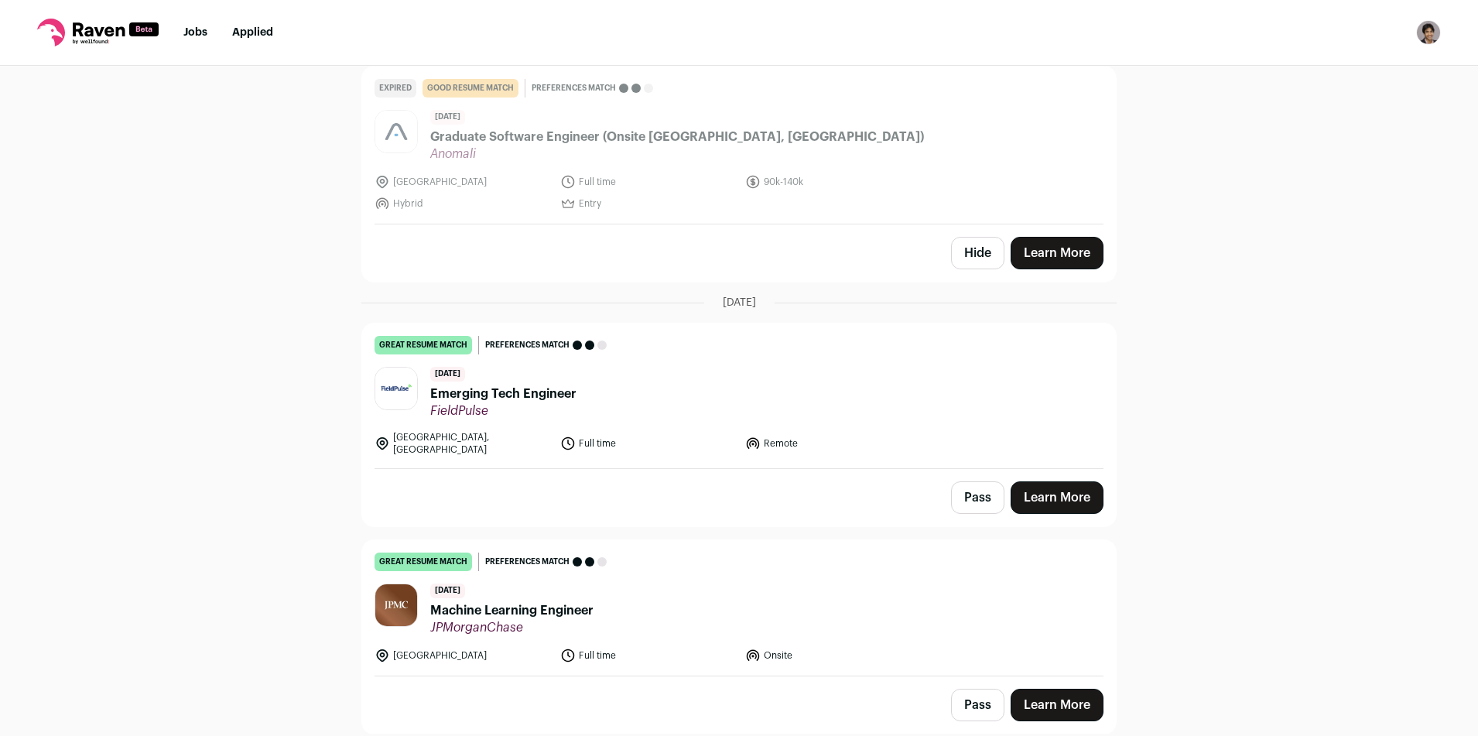
scroll to position [400, 0]
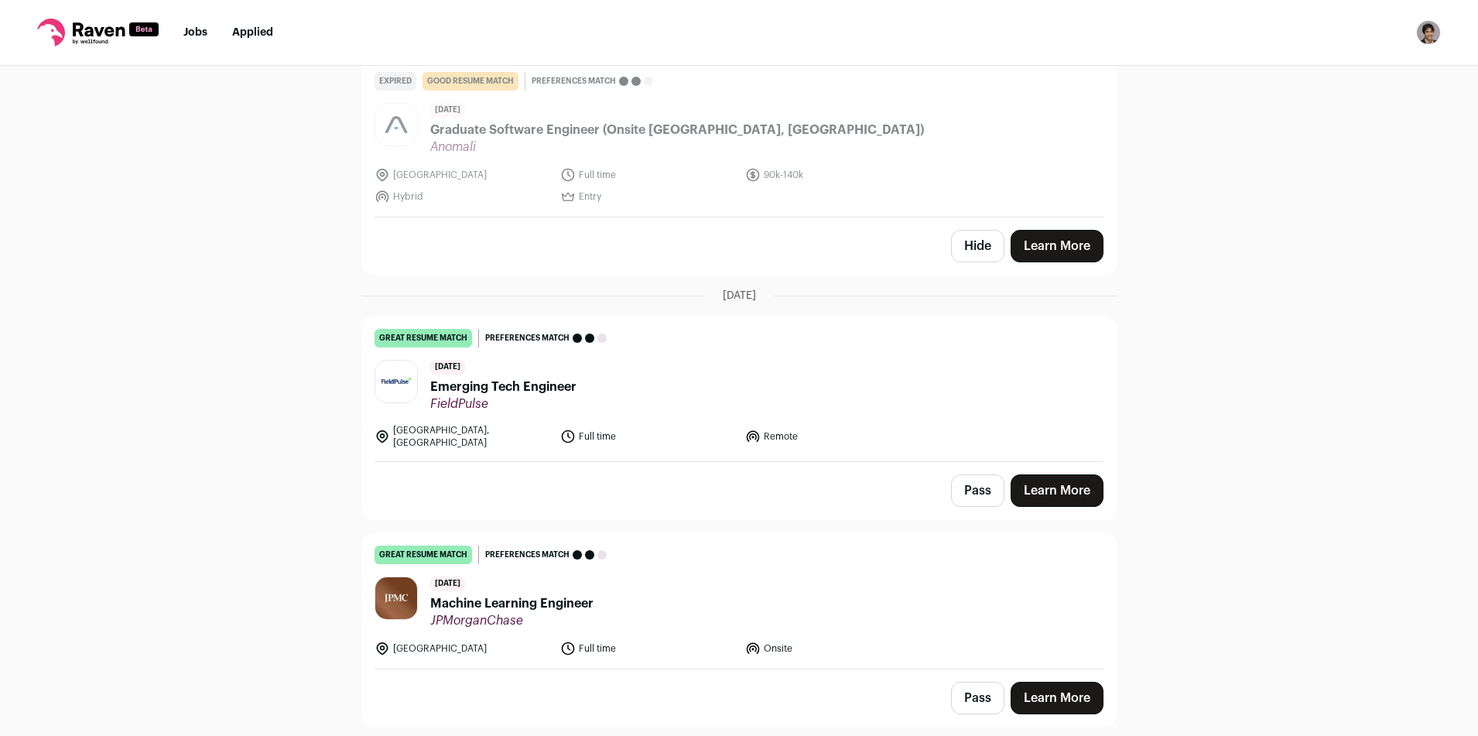
click at [209, 287] on div "Top job picks for you 14 results Hide jobs missing dealbreakers? September 20th…" at bounding box center [739, 400] width 1478 height 668
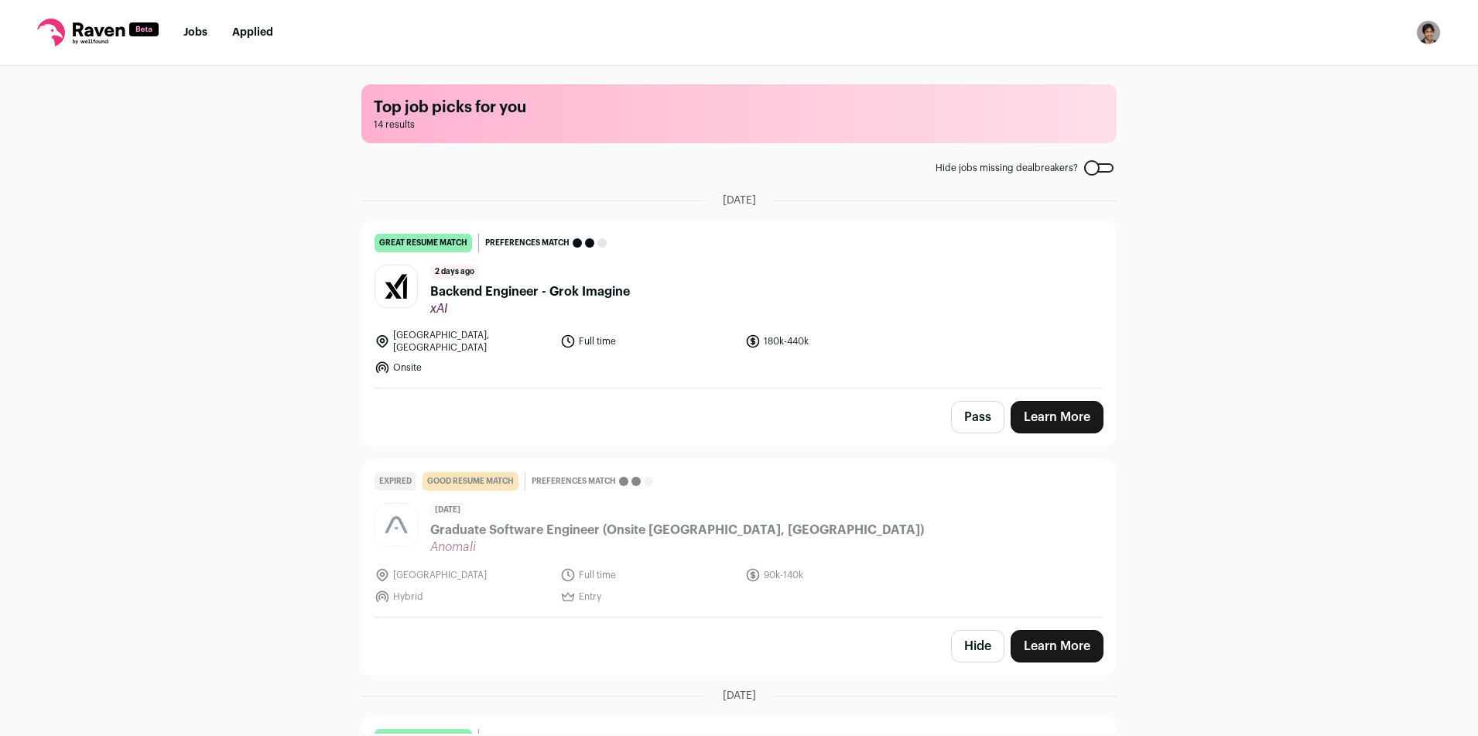
click at [192, 36] on link "Jobs" at bounding box center [195, 32] width 24 height 11
click at [193, 34] on link "Jobs" at bounding box center [195, 32] width 24 height 11
click at [94, 29] on icon at bounding box center [98, 33] width 122 height 28
click at [235, 30] on link "Applied" at bounding box center [252, 32] width 41 height 11
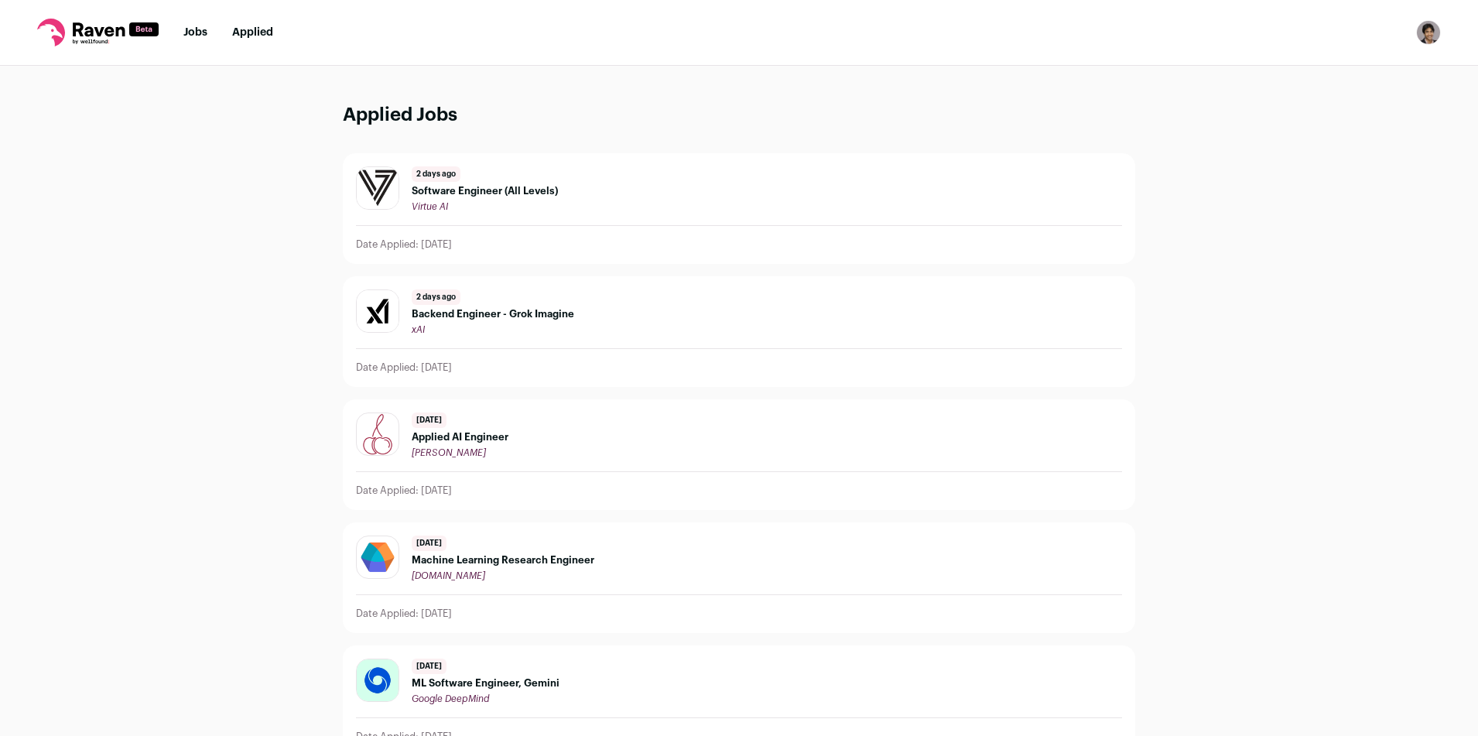
click at [190, 32] on link "Jobs" at bounding box center [195, 32] width 24 height 11
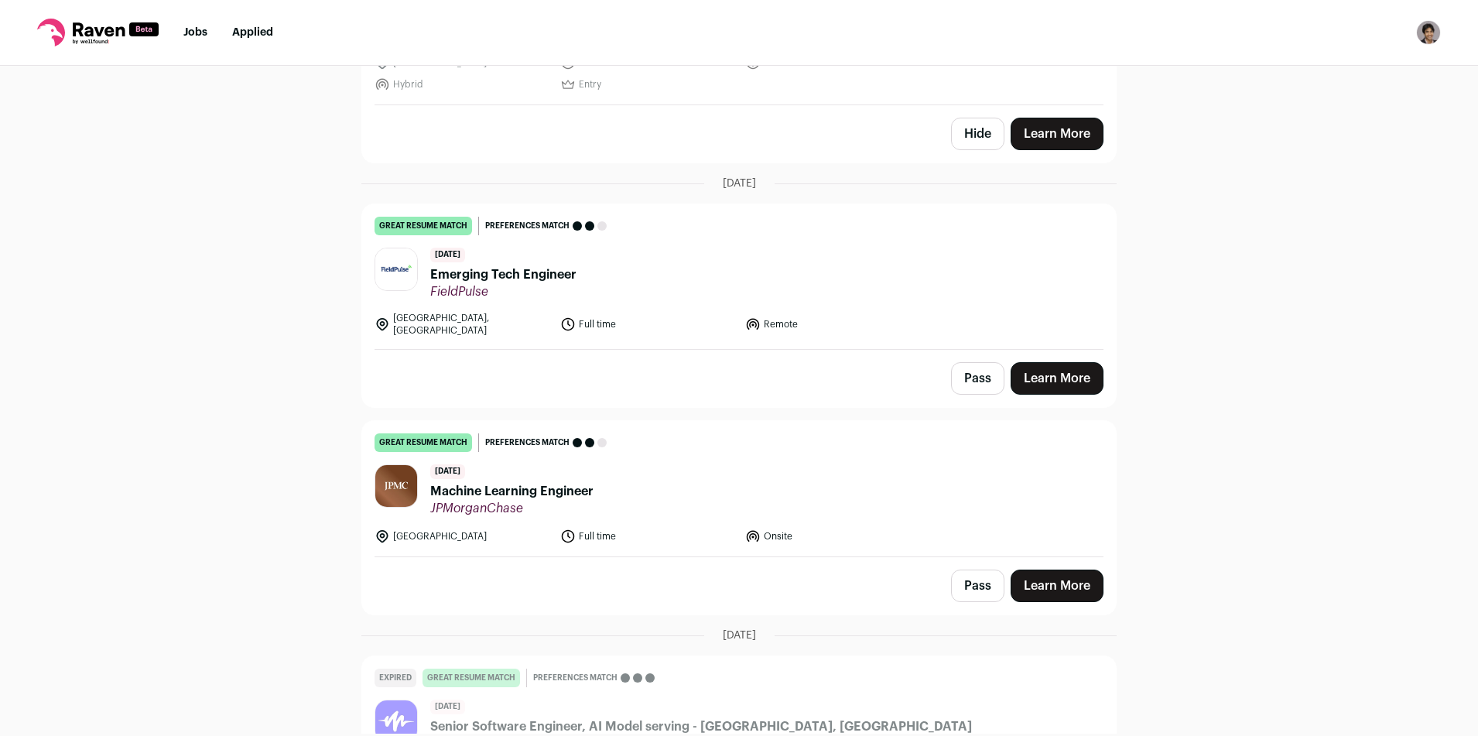
scroll to position [541, 0]
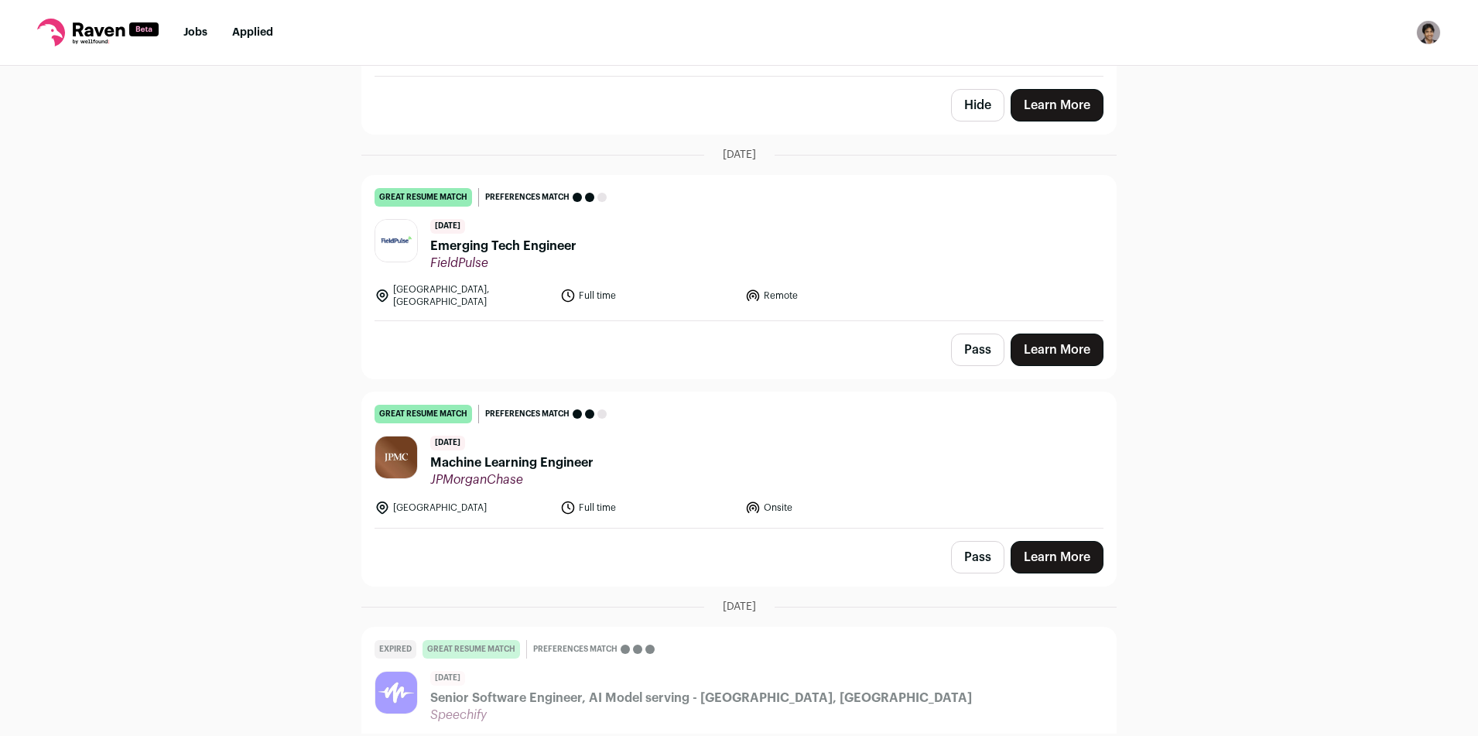
click at [510, 237] on span "Emerging Tech Engineer" at bounding box center [503, 246] width 146 height 19
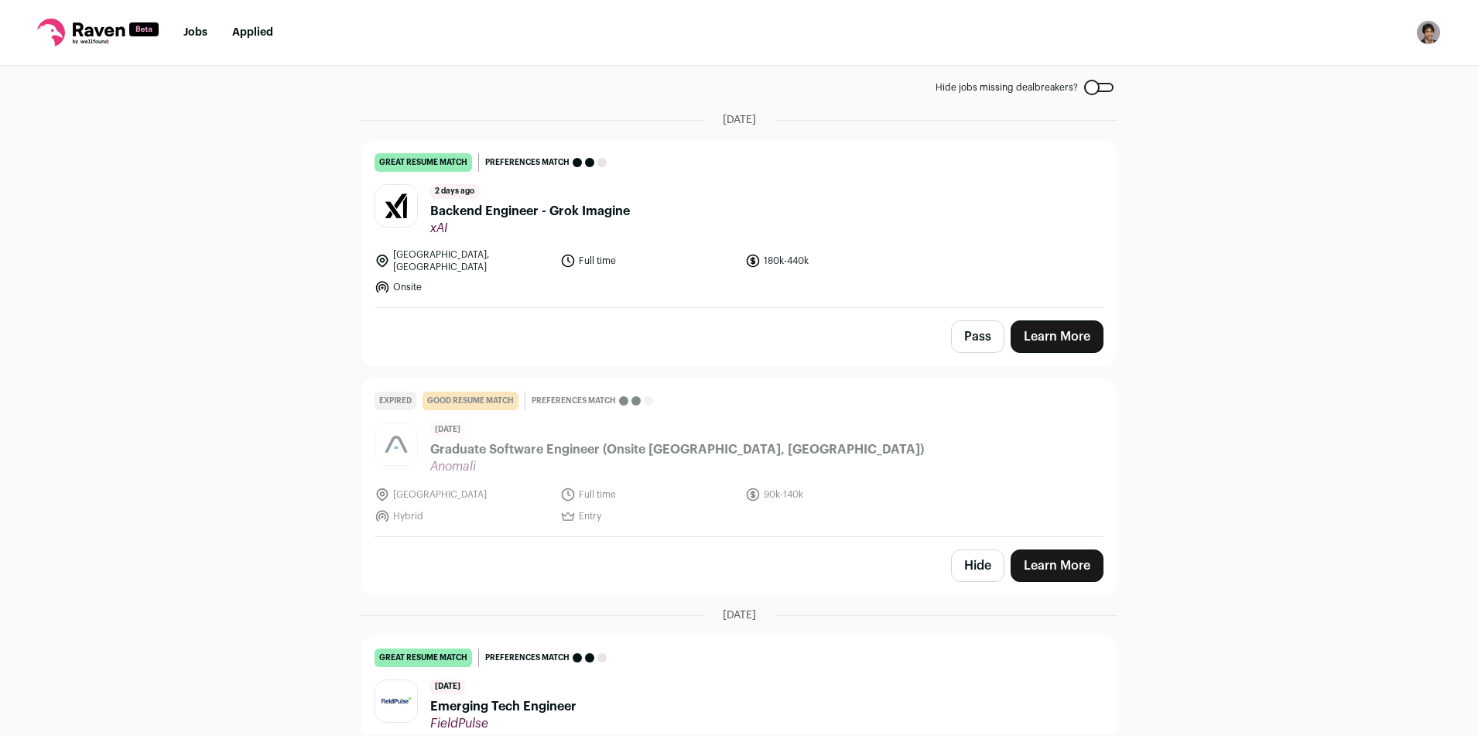
scroll to position [0, 0]
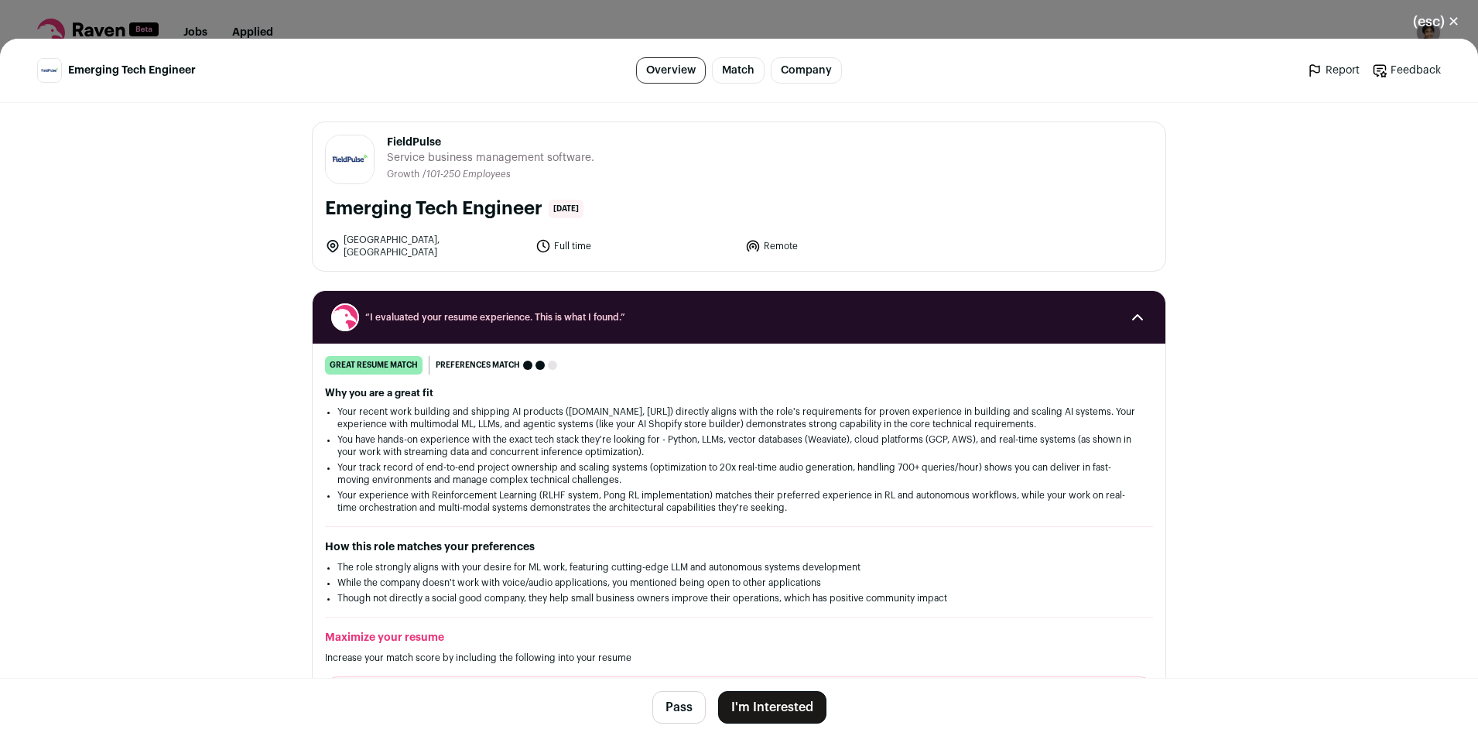
click at [769, 701] on button "I'm Interested" at bounding box center [772, 707] width 108 height 33
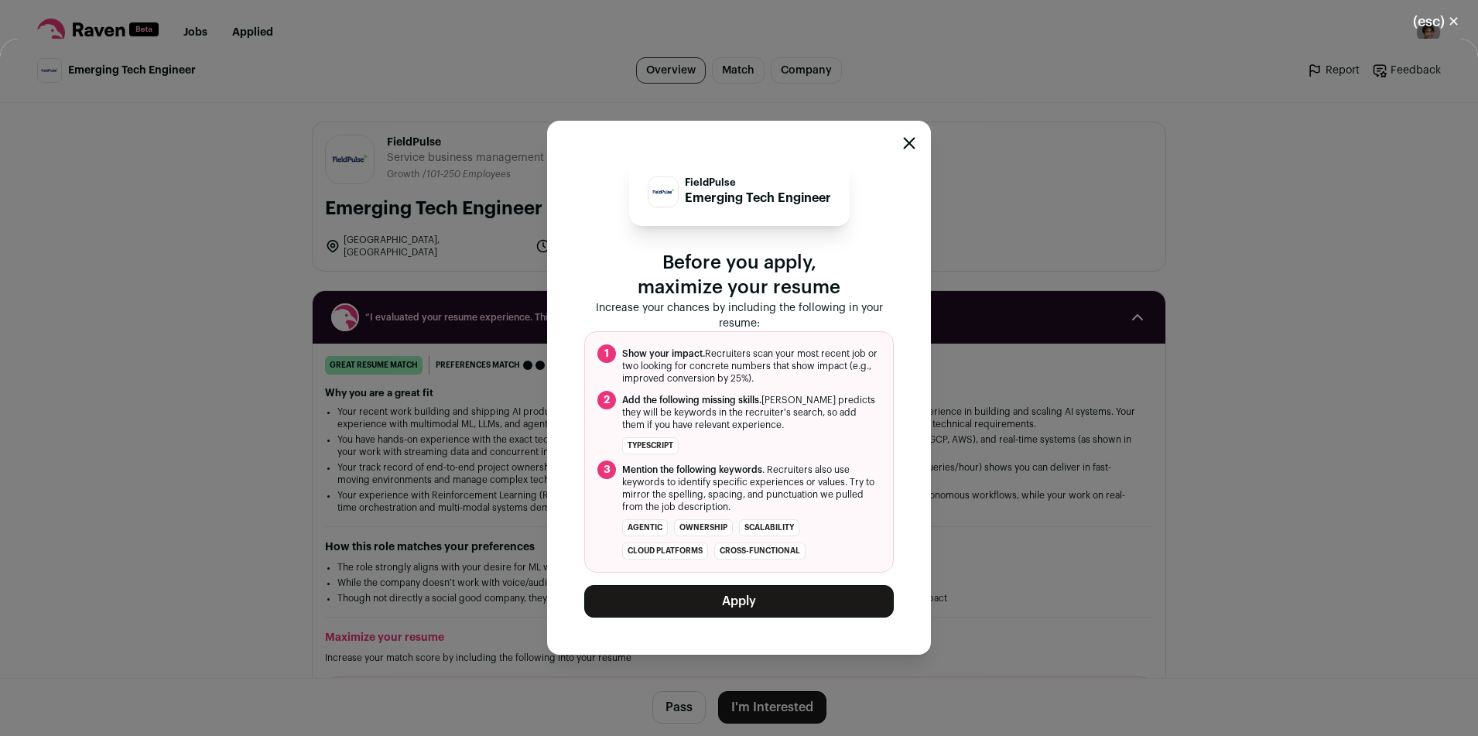
click at [792, 607] on button "Apply" at bounding box center [739, 601] width 310 height 33
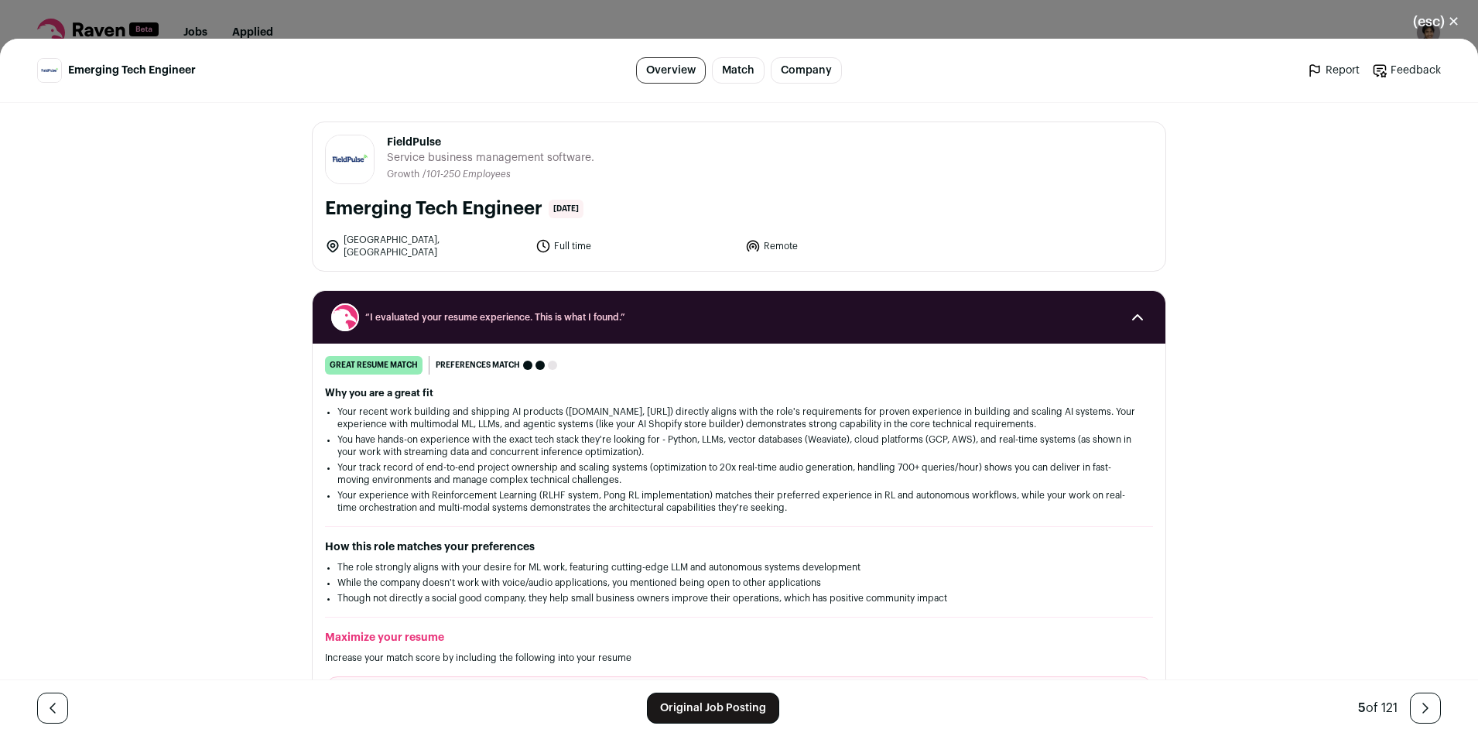
click at [367, 19] on div "(esc) ✕ Emerging Tech Engineer Overview Match Company Report Feedback Report Fe…" at bounding box center [739, 368] width 1478 height 736
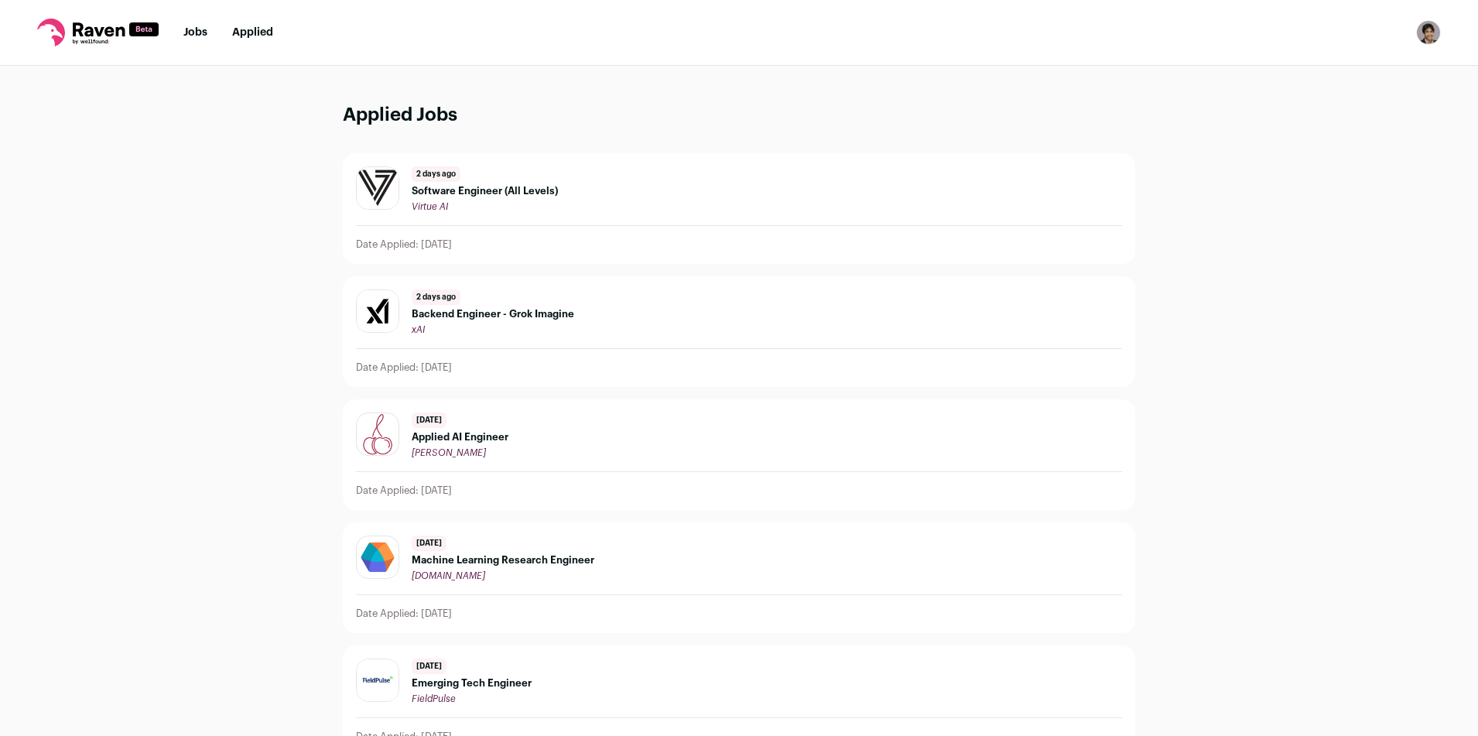
click at [191, 31] on link "Jobs" at bounding box center [195, 32] width 24 height 11
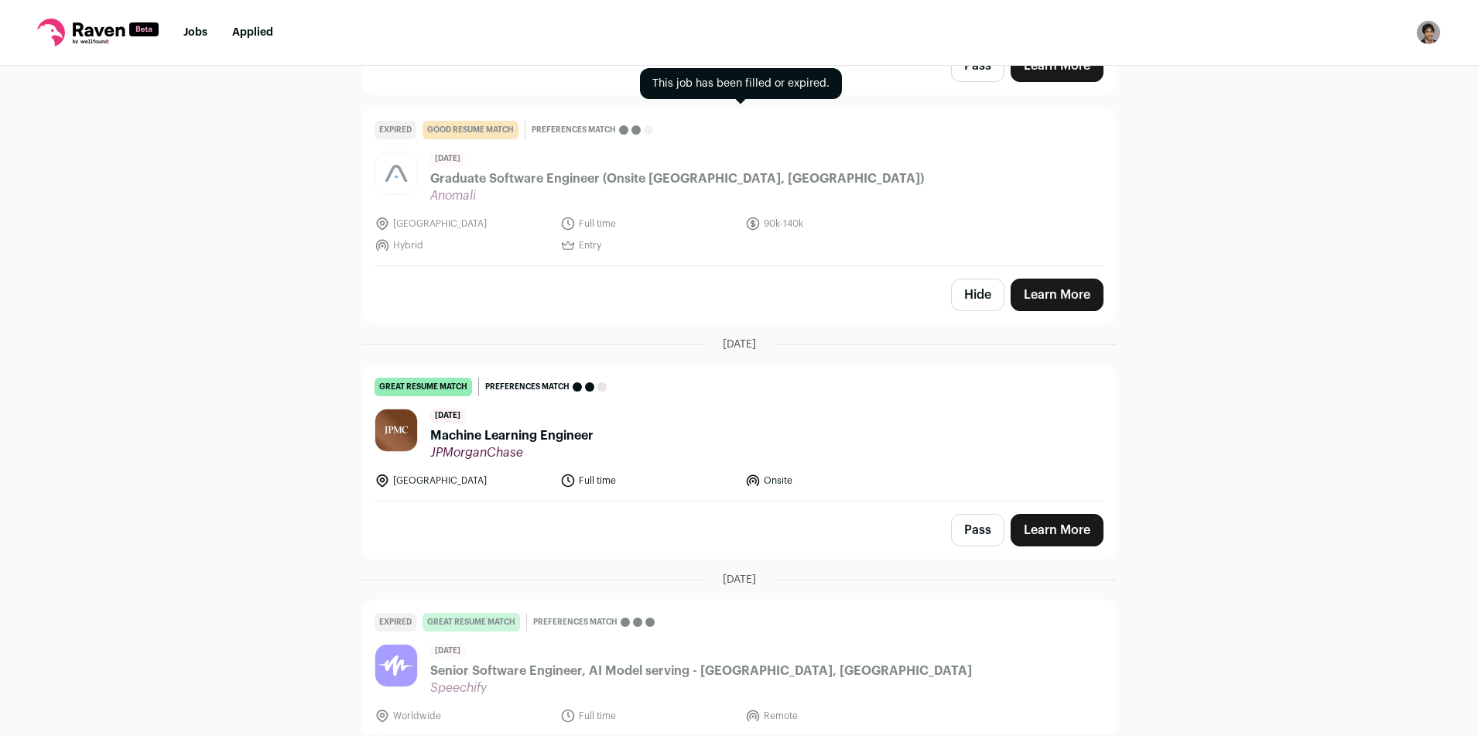
scroll to position [424, 0]
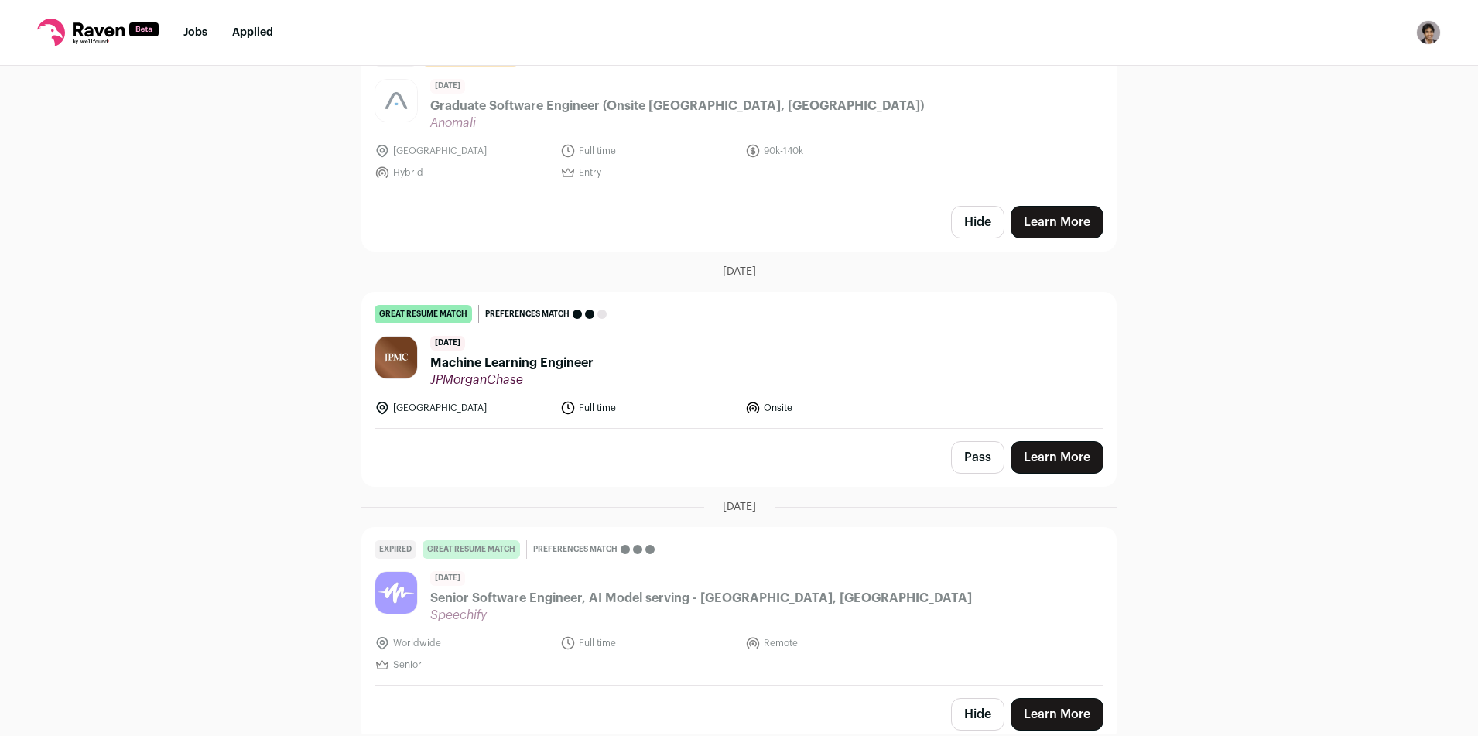
click at [577, 354] on span "Machine Learning Engineer" at bounding box center [511, 363] width 163 height 19
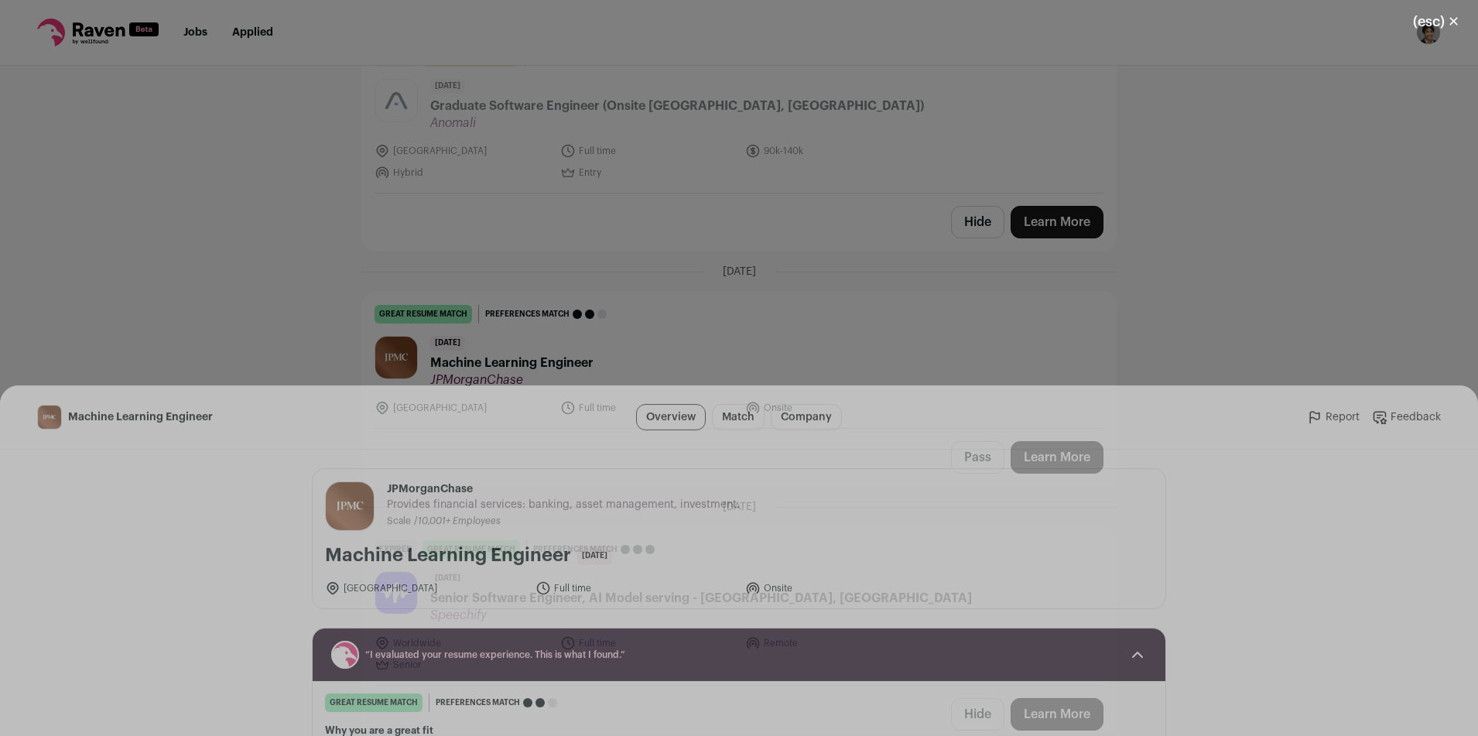
click at [761, 714] on button "I'm Interested" at bounding box center [772, 707] width 108 height 33
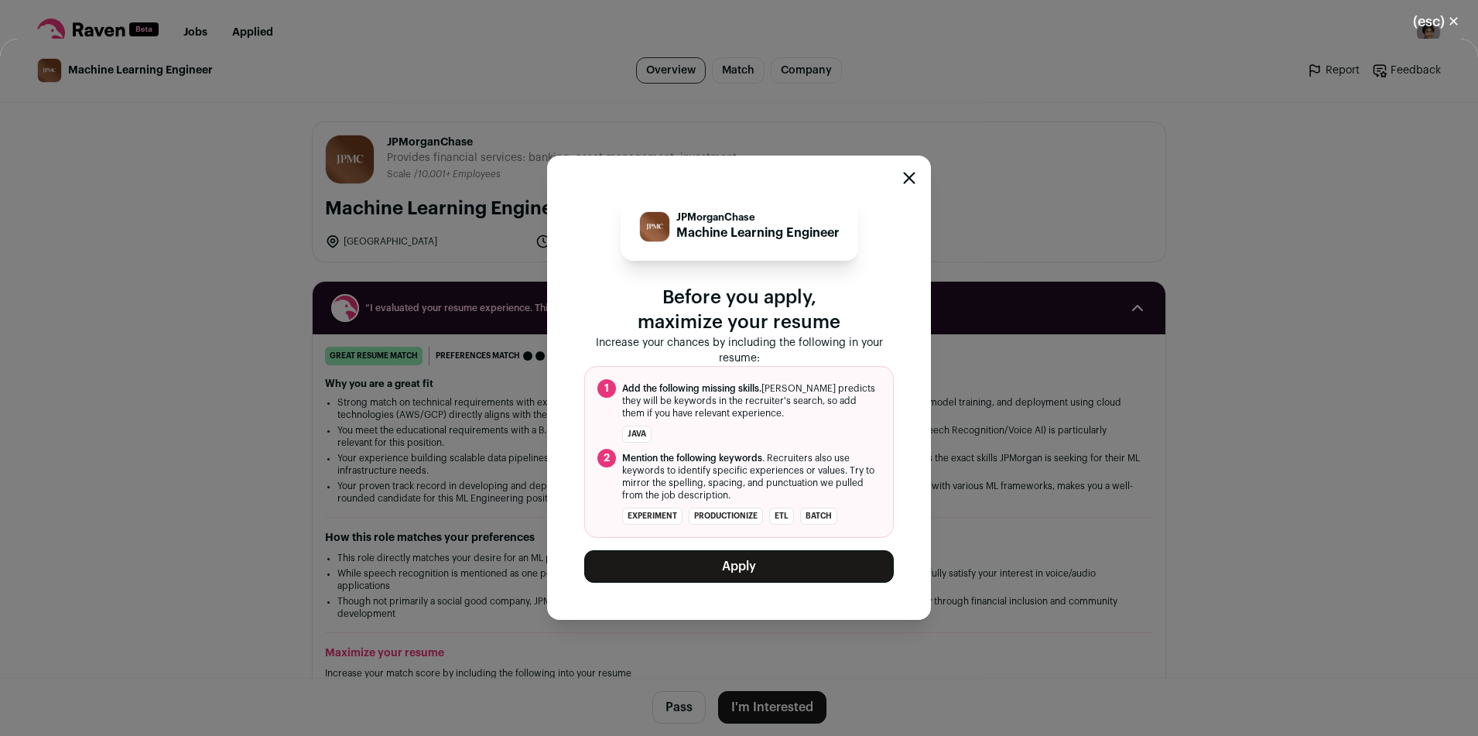
click at [762, 561] on button "Apply" at bounding box center [739, 566] width 310 height 33
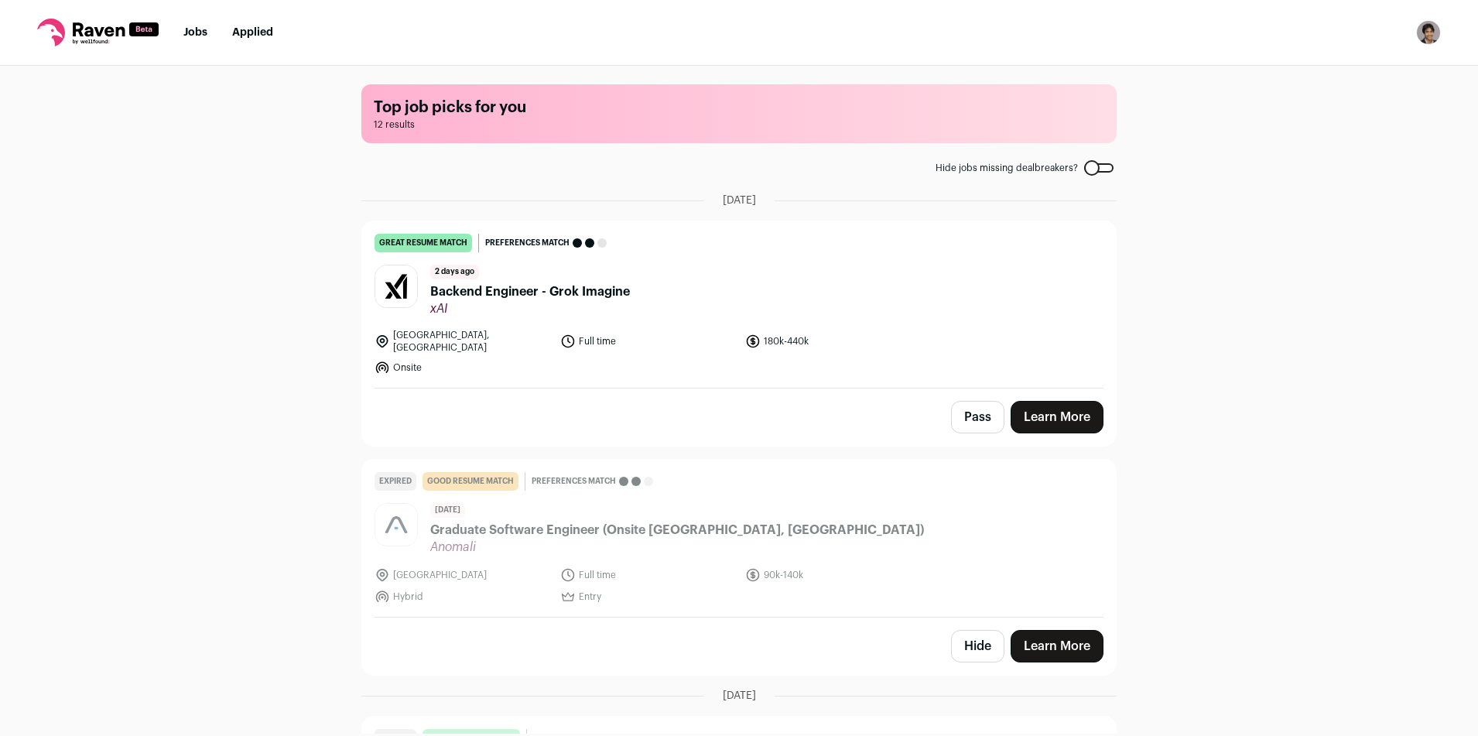
click at [1425, 35] on img "Open dropdown" at bounding box center [1428, 32] width 25 height 25
click at [1344, 78] on link "Settings" at bounding box center [1354, 71] width 171 height 37
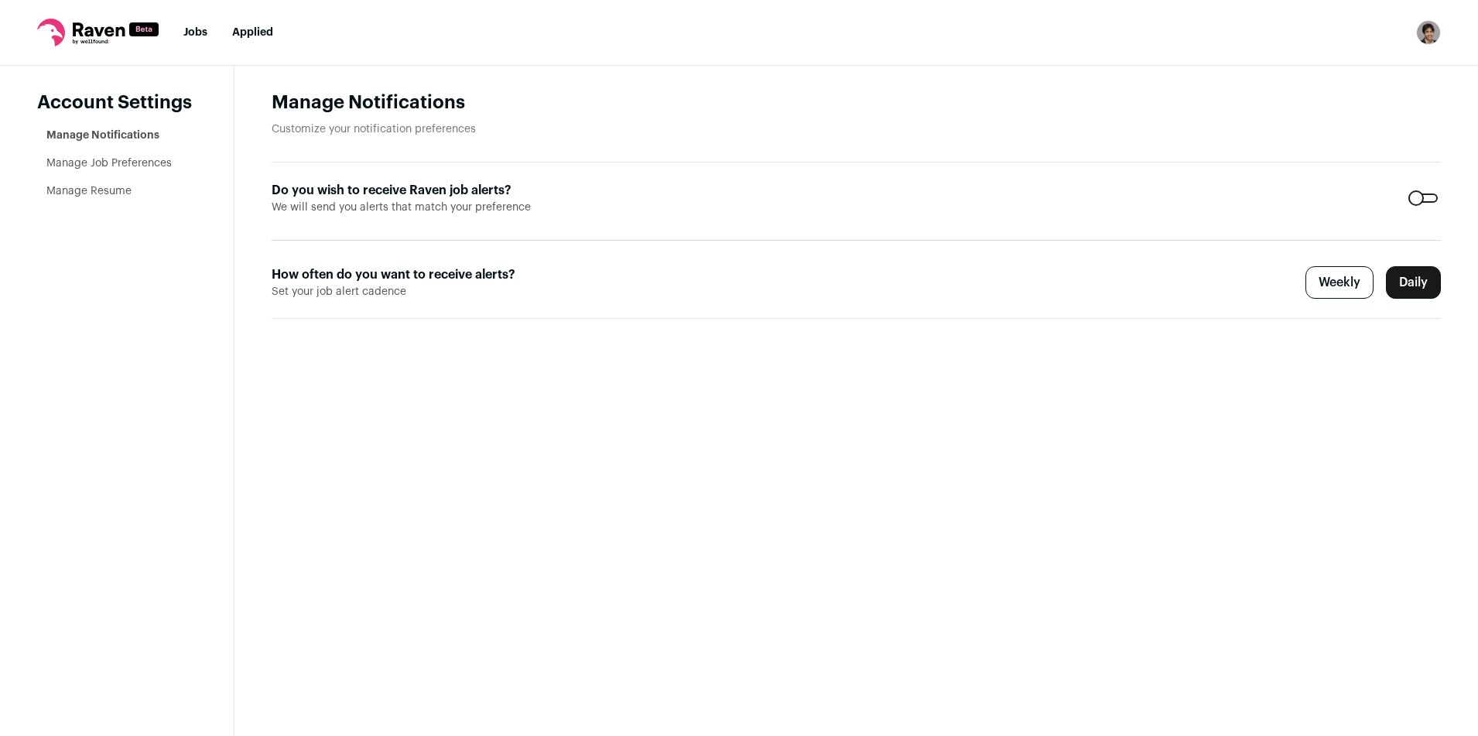
click at [84, 193] on link "Manage Resume" at bounding box center [88, 191] width 85 height 11
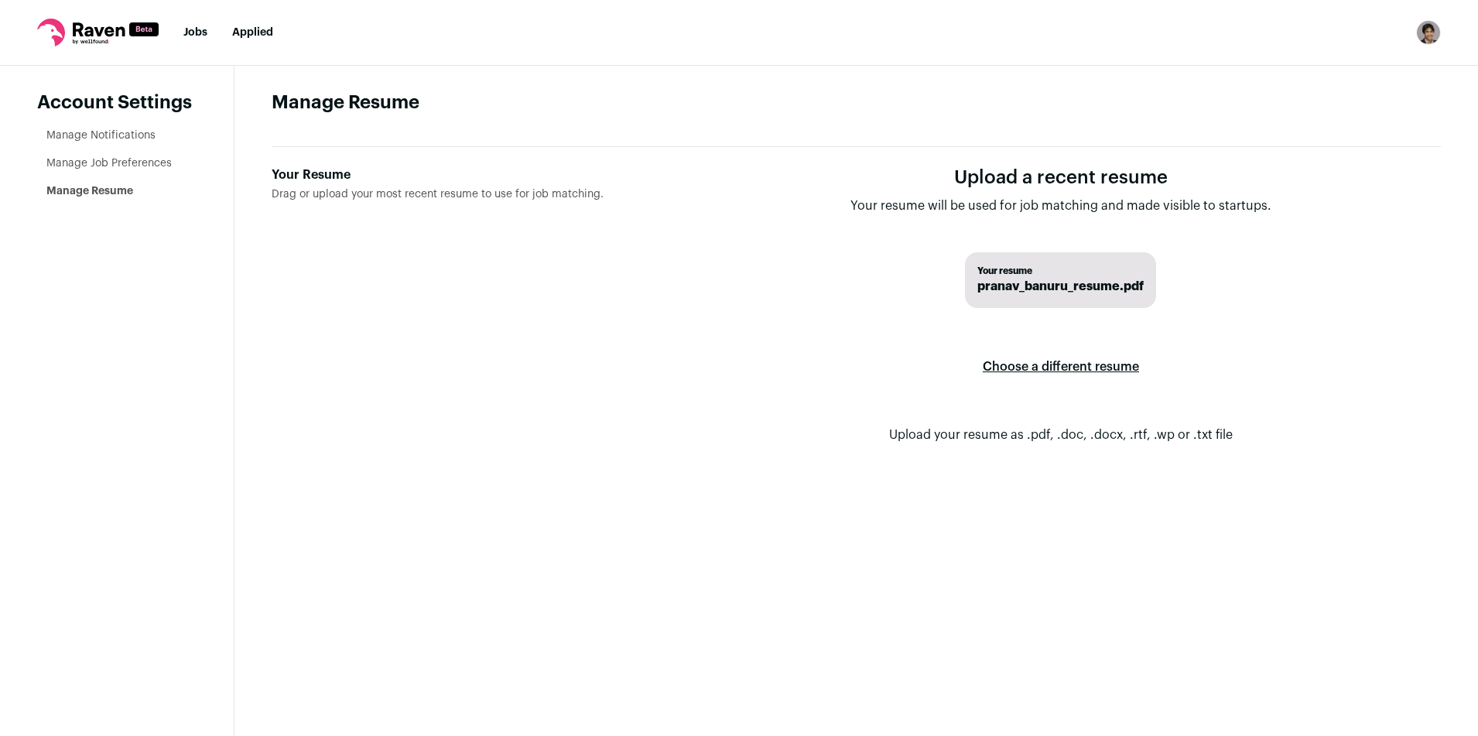
click at [1038, 368] on label "Choose a different resume" at bounding box center [1061, 366] width 156 height 43
click at [0, 0] on input "Your Resume Drag or upload your most recent resume to use for job matching." at bounding box center [0, 0] width 0 height 0
click at [1036, 288] on span "pranav_banuru_resume.pdf" at bounding box center [1060, 286] width 166 height 19
click at [1030, 369] on label "Choose a different resume" at bounding box center [1061, 366] width 156 height 43
click at [0, 0] on input "Your Resume Drag or upload your most recent resume to use for job matching." at bounding box center [0, 0] width 0 height 0
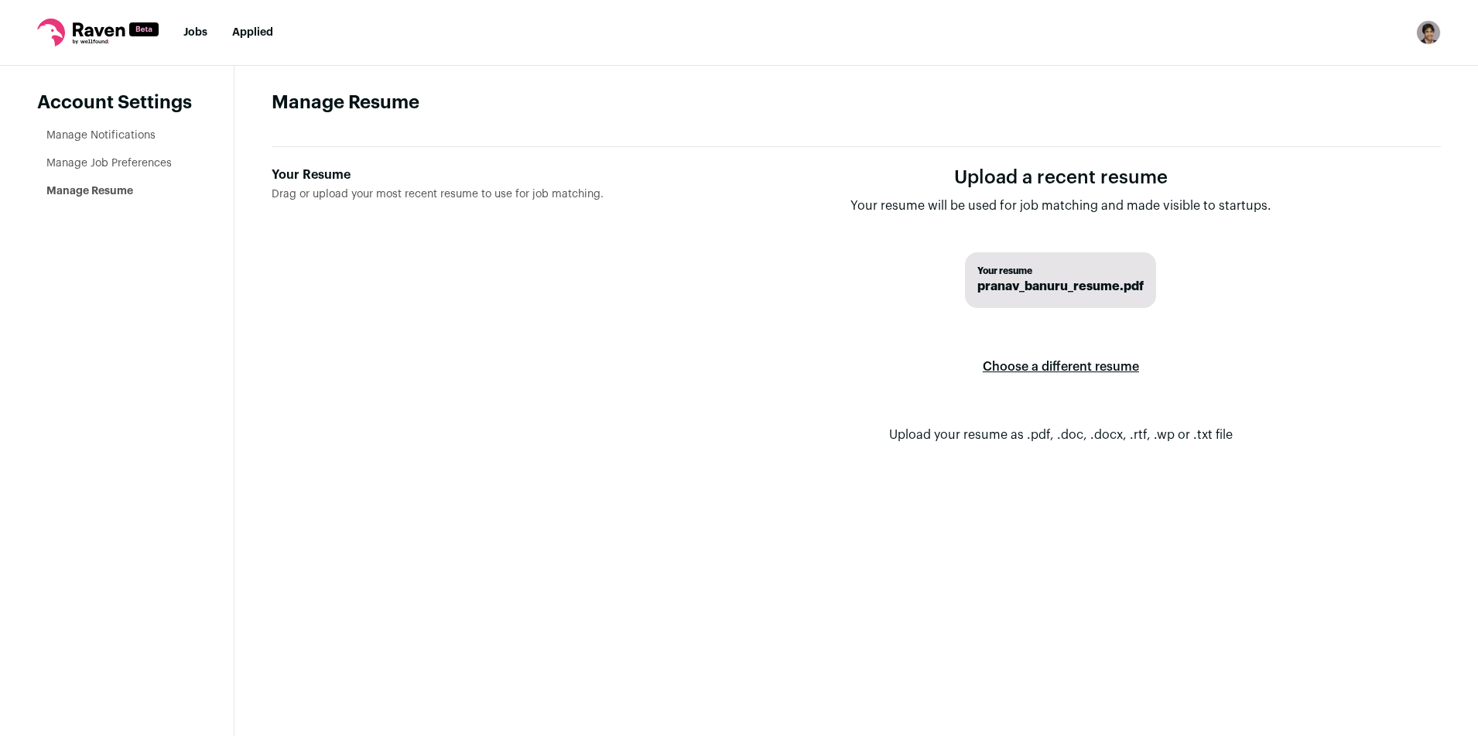
click at [98, 163] on link "Manage Job Preferences" at bounding box center [108, 163] width 125 height 11
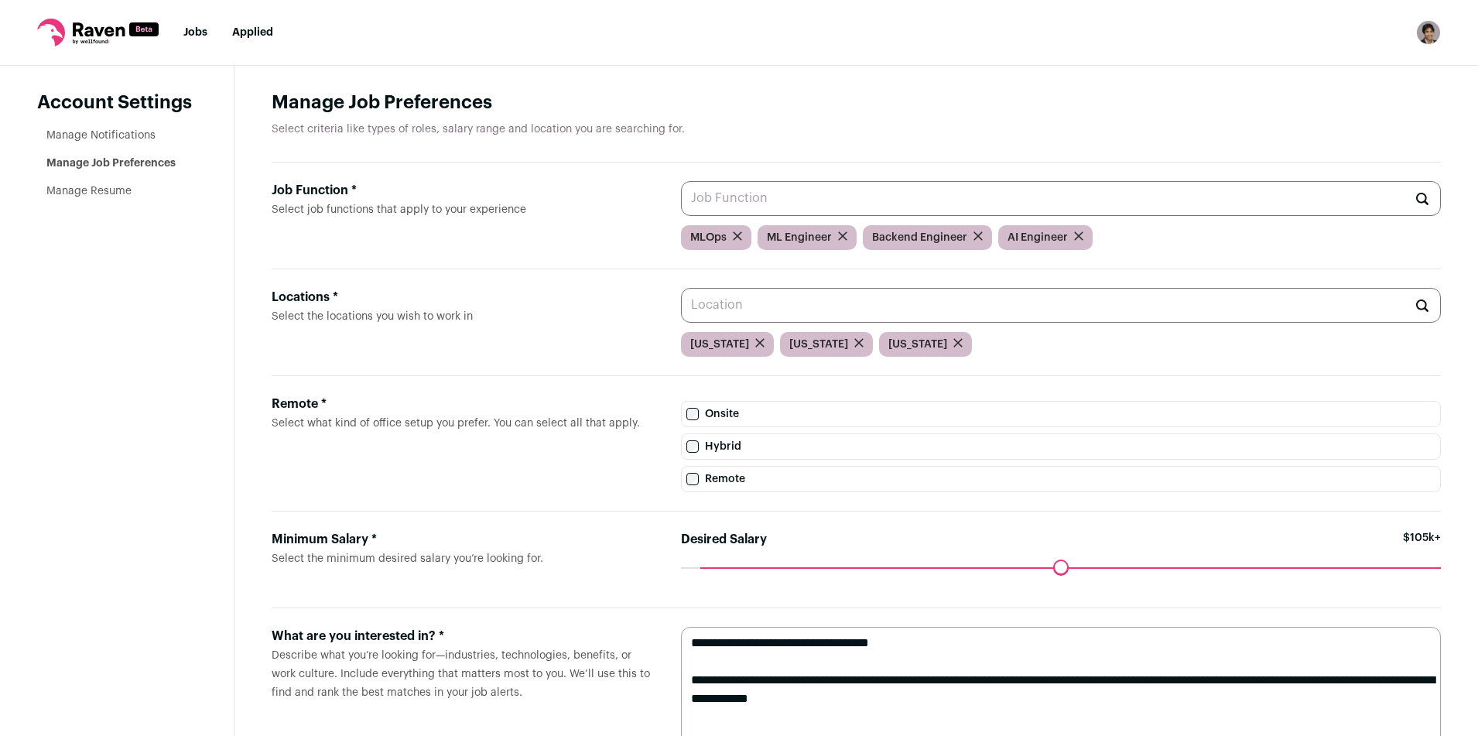
click at [90, 40] on icon at bounding box center [98, 33] width 122 height 28
